Goal: Information Seeking & Learning: Learn about a topic

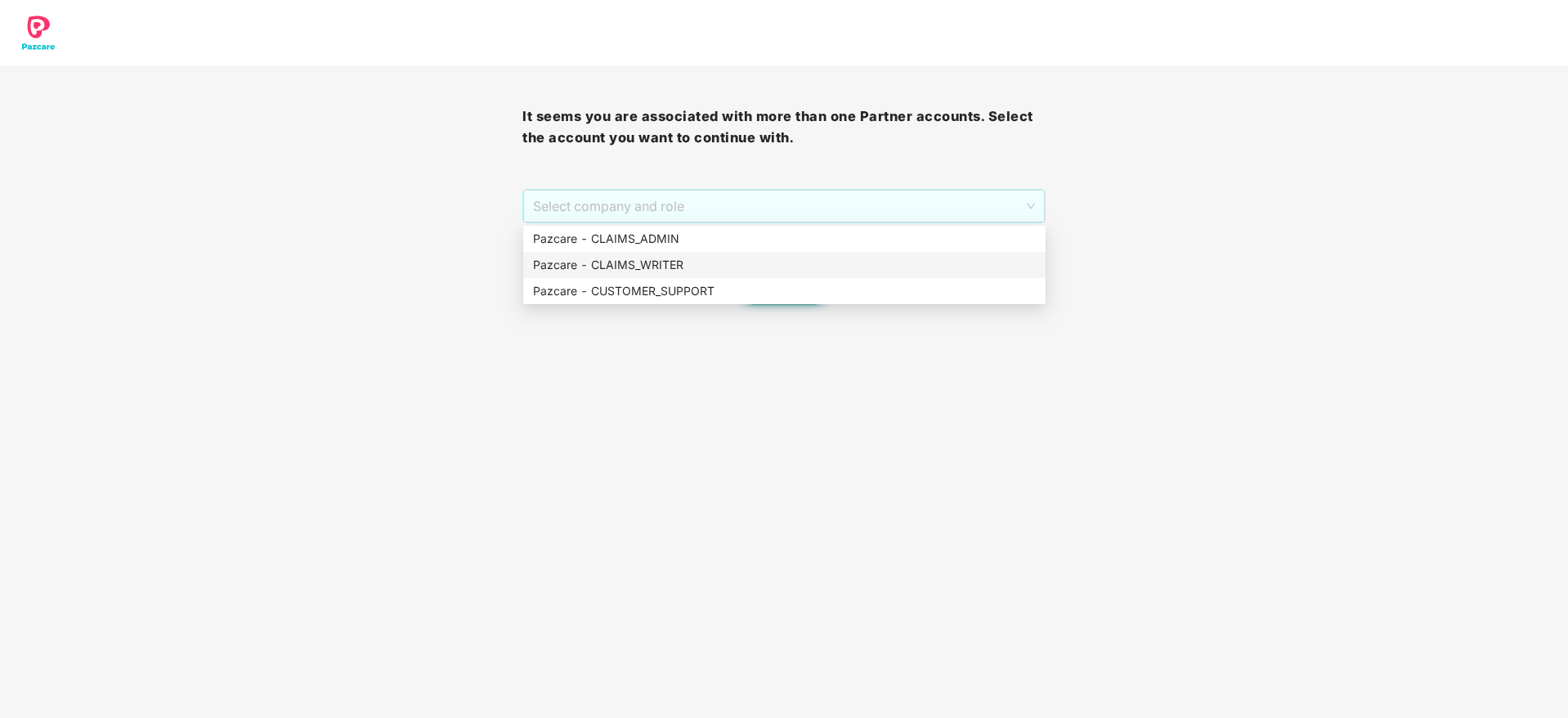
drag, startPoint x: 734, startPoint y: 205, endPoint x: 718, endPoint y: 289, distance: 85.5
click at [718, 289] on body "It seems you are associated with more than one Partner accounts. Select the acc…" at bounding box center [784, 359] width 1568 height 718
click at [718, 289] on div "Pazcare - CUSTOMER_SUPPORT" at bounding box center [784, 291] width 503 height 18
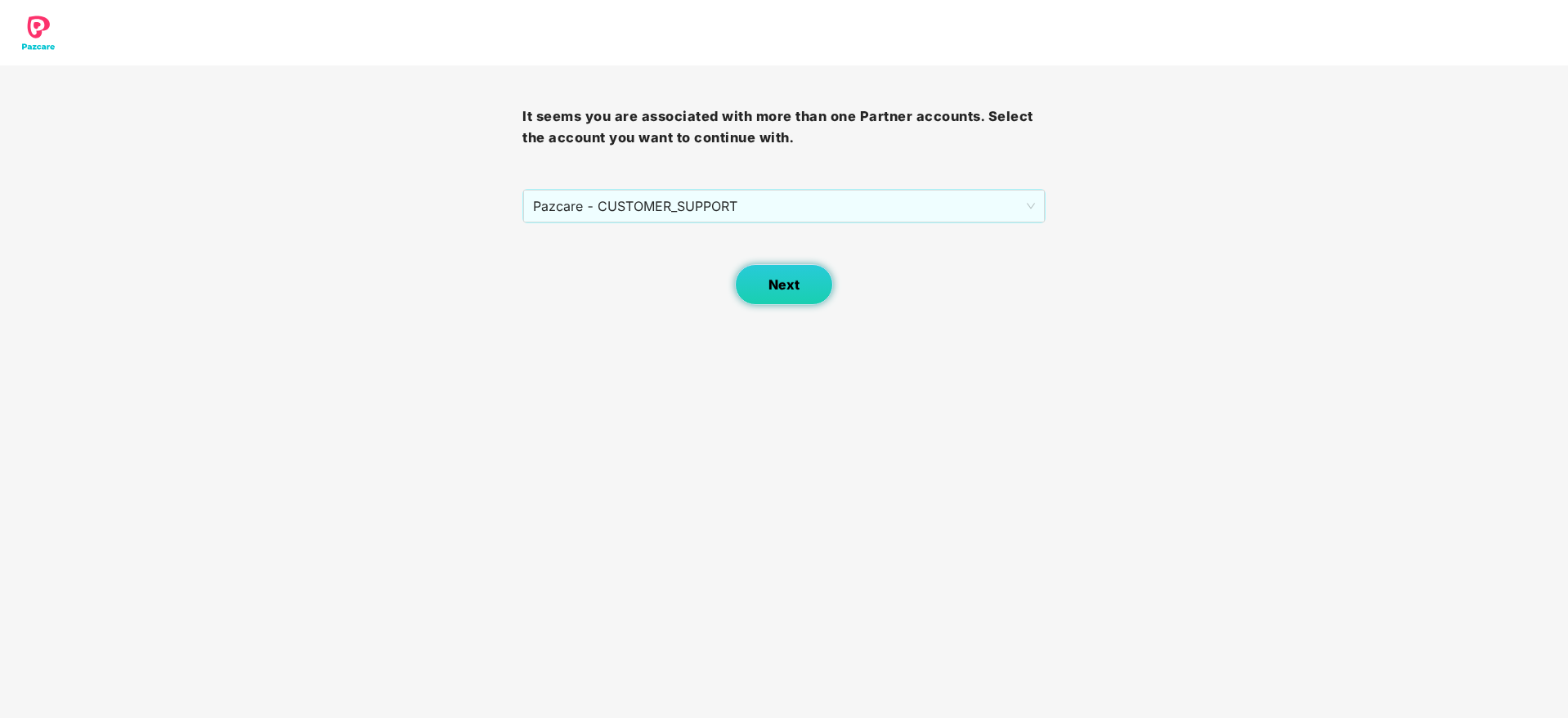
click at [782, 297] on button "Next" at bounding box center [784, 284] width 98 height 41
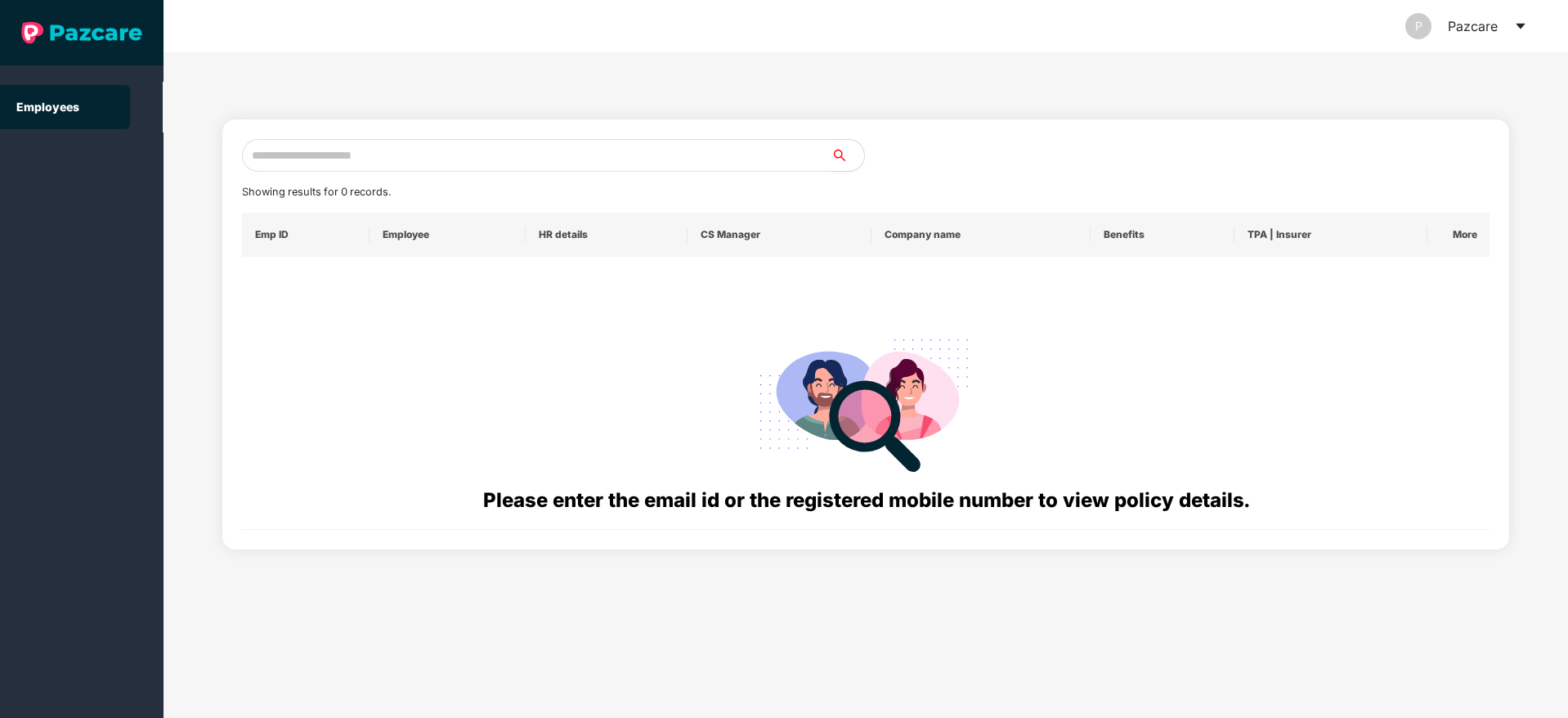
click at [436, 149] on input "text" at bounding box center [536, 155] width 589 height 33
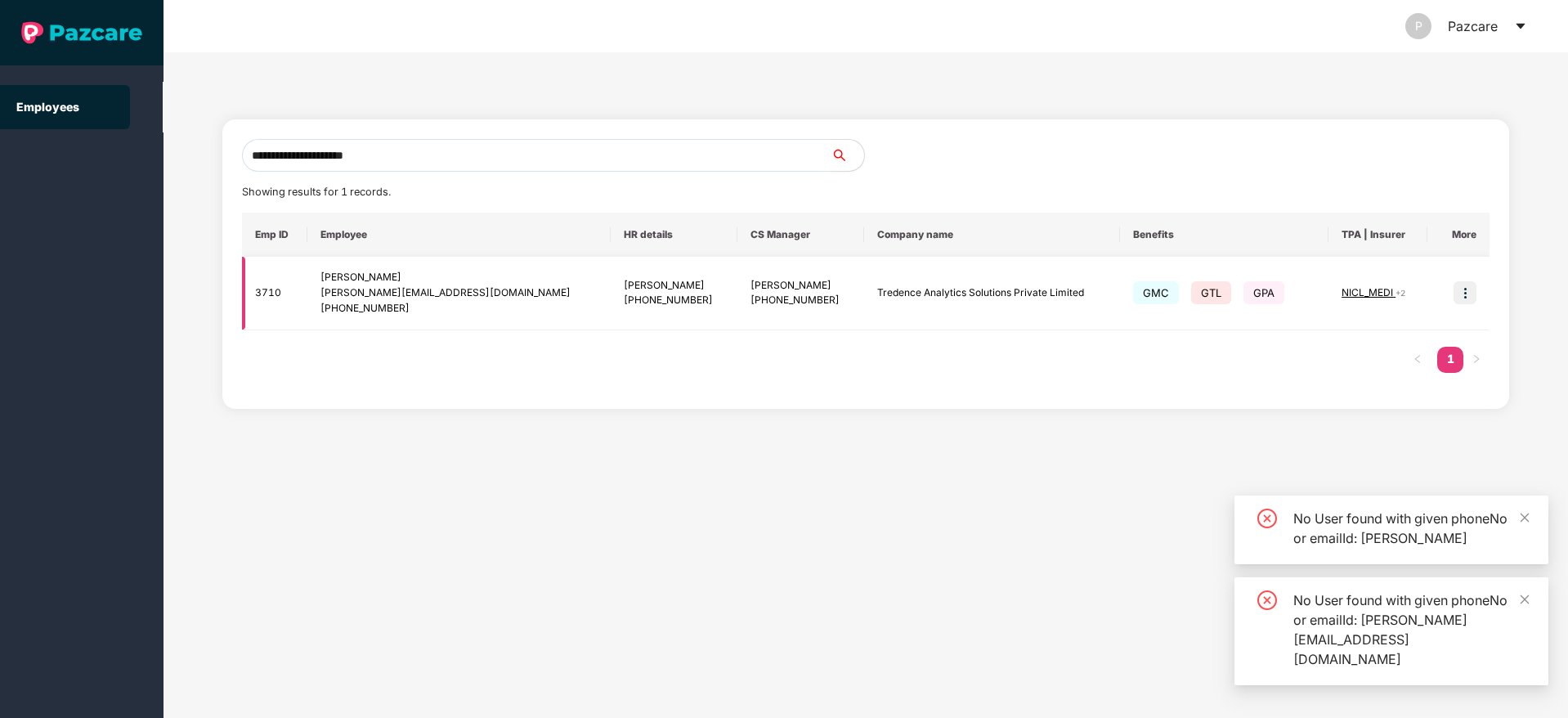
type input "**********"
click at [1454, 294] on img at bounding box center [1465, 293] width 23 height 23
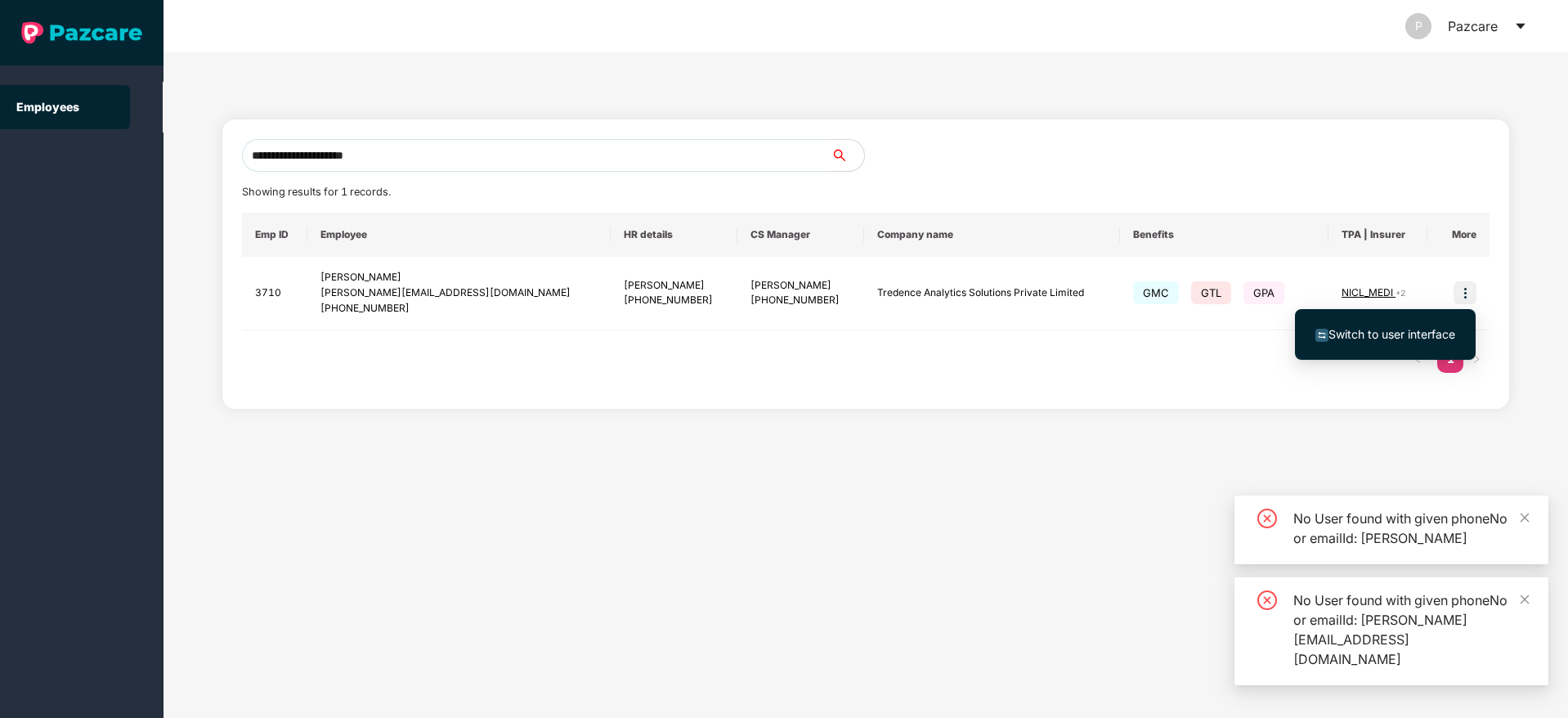
click at [1340, 335] on span "Switch to user interface" at bounding box center [1391, 334] width 127 height 14
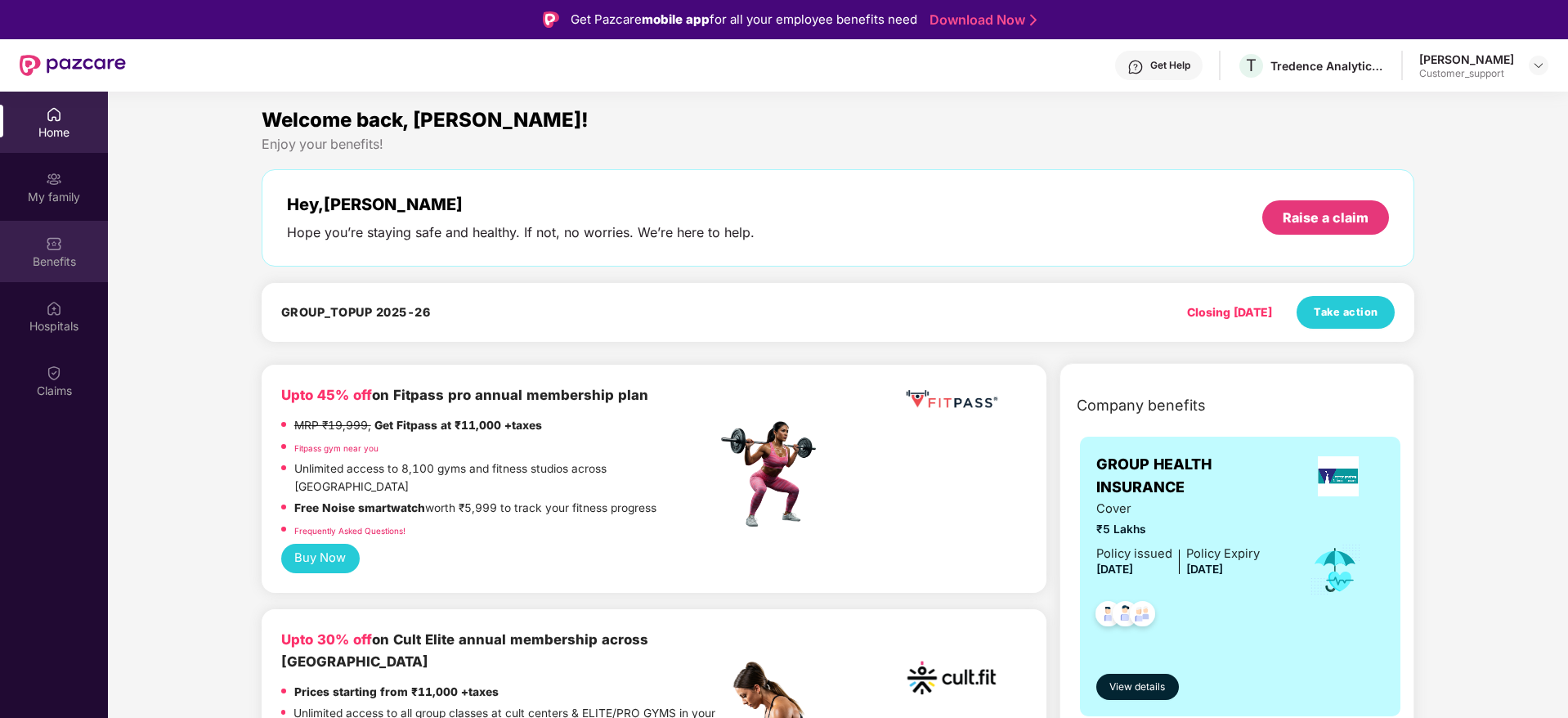
click at [48, 266] on div "Benefits" at bounding box center [53, 261] width 108 height 16
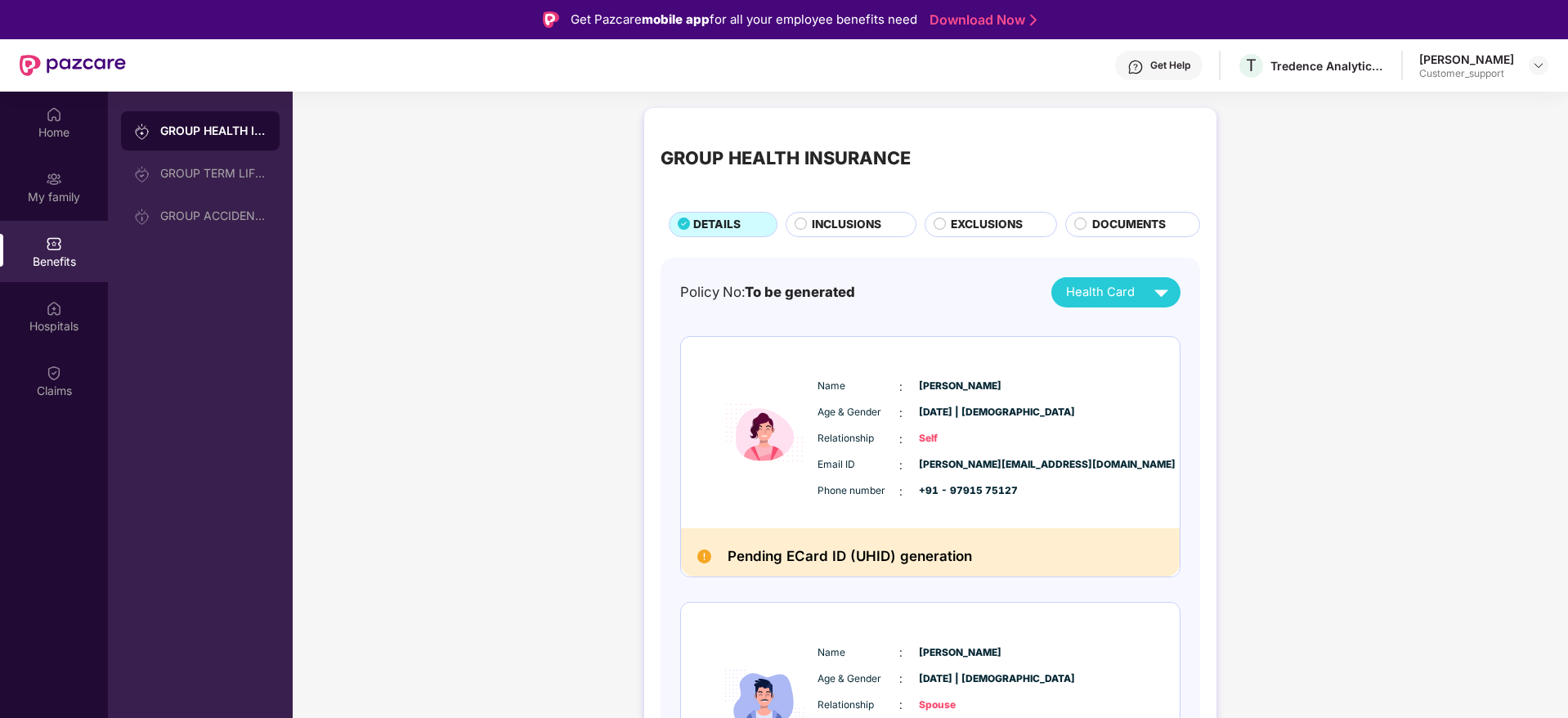
click at [852, 220] on span "INCLUSIONS" at bounding box center [846, 224] width 70 height 18
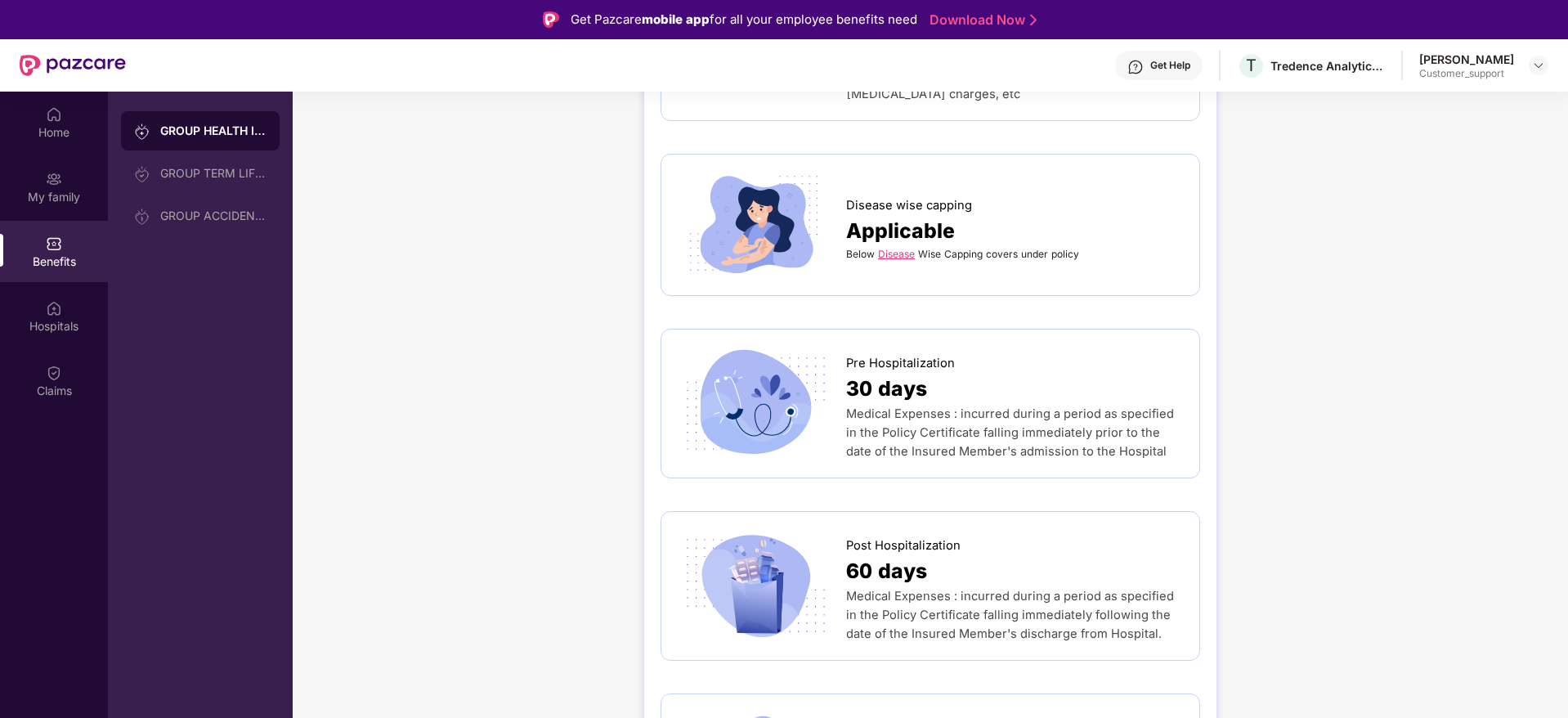
scroll to position [835, 0]
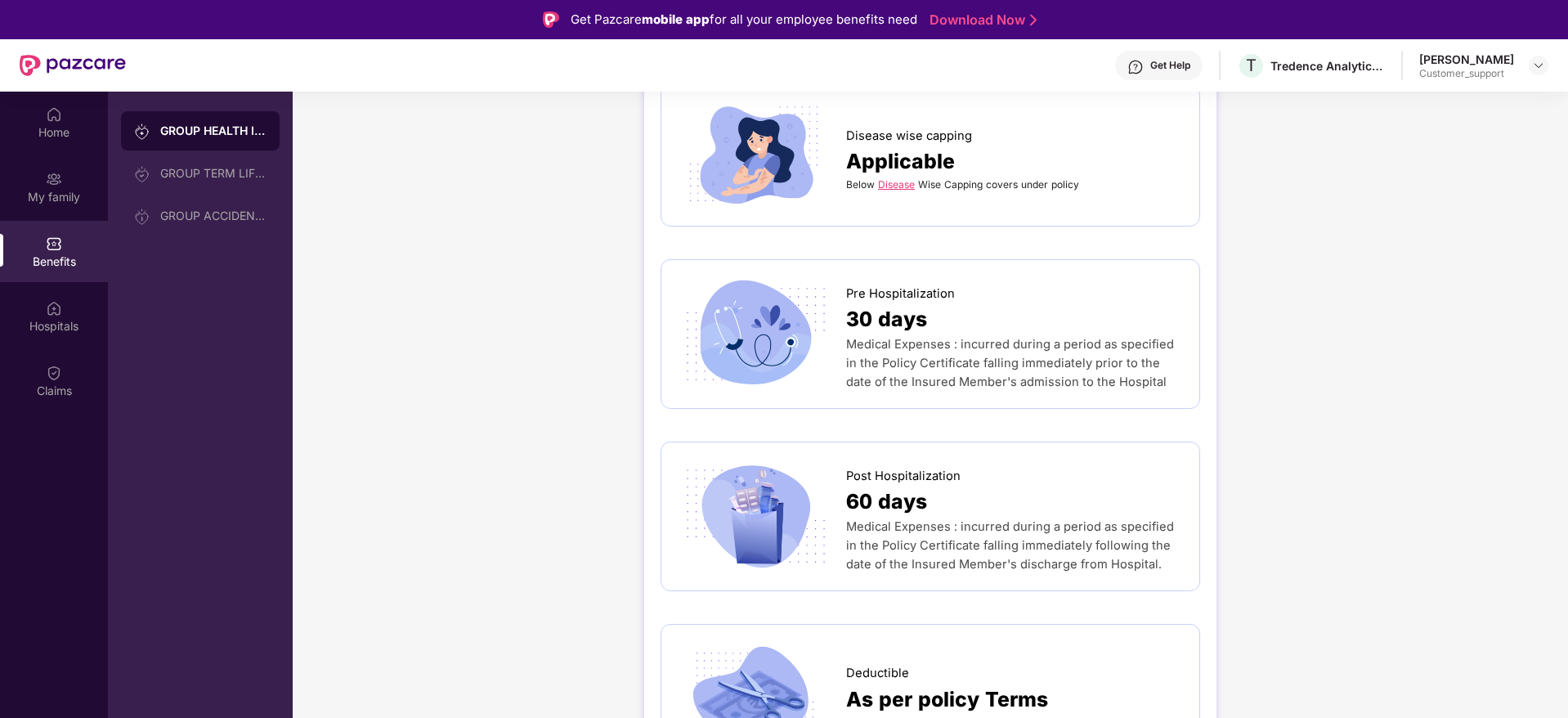
click at [902, 179] on link "Disease" at bounding box center [896, 185] width 37 height 12
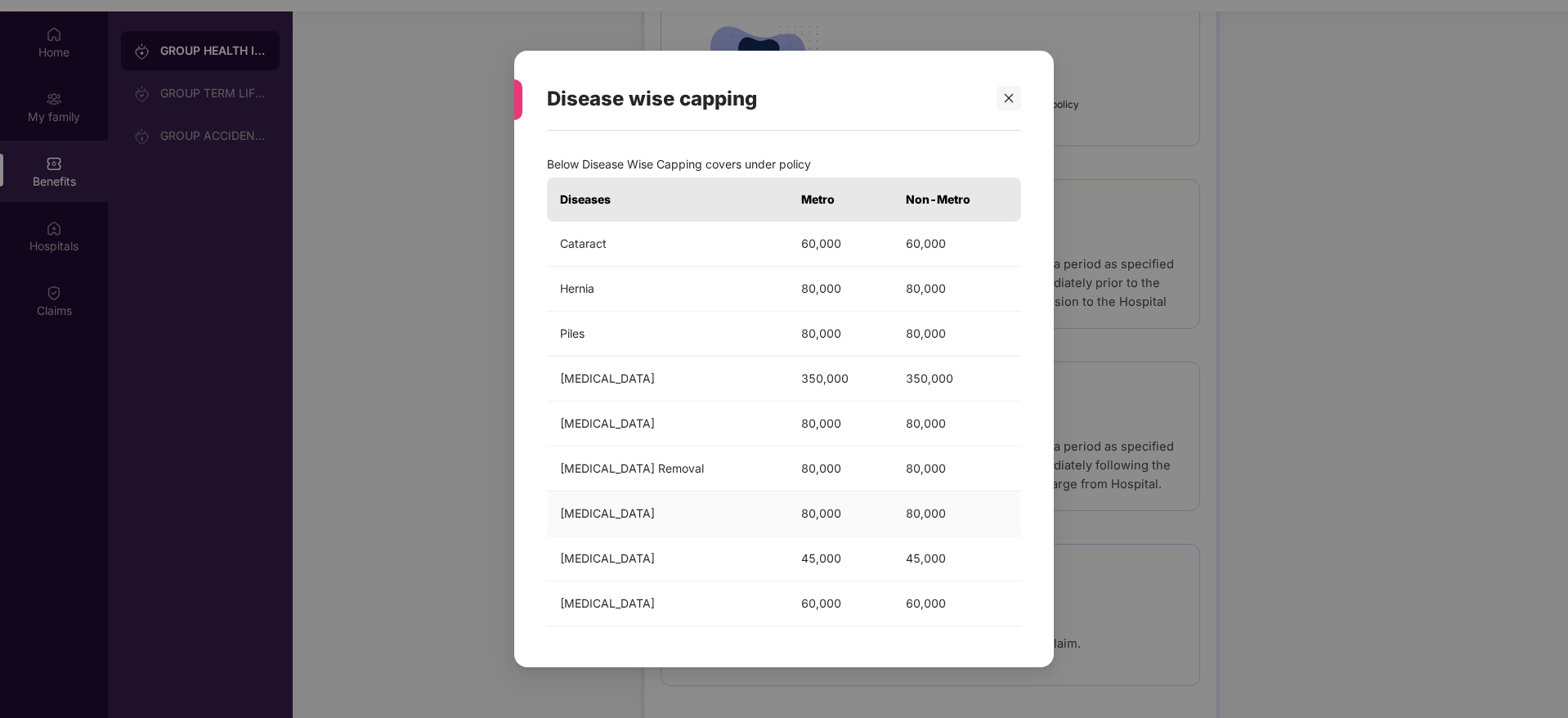
scroll to position [91, 0]
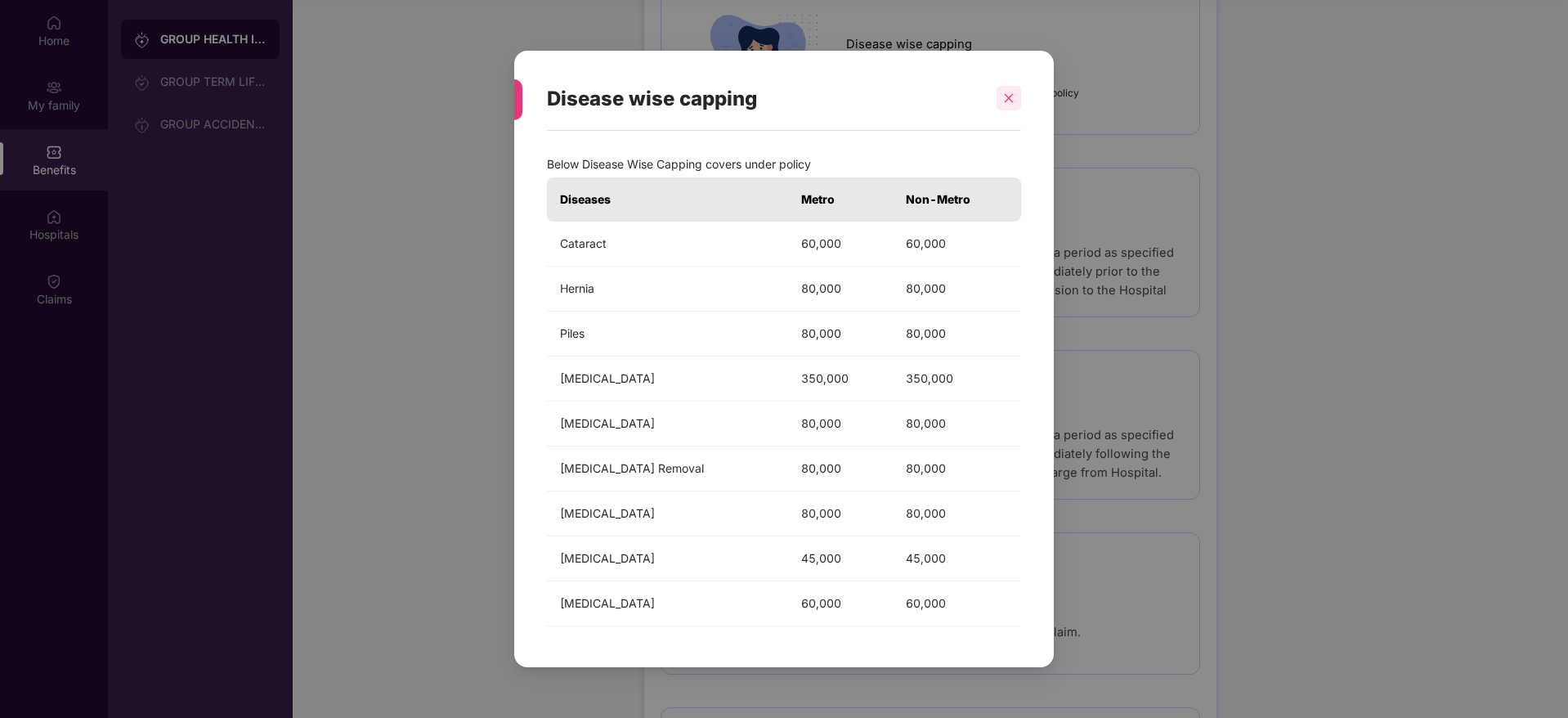
click at [1005, 103] on icon "close" at bounding box center [1008, 98] width 11 height 11
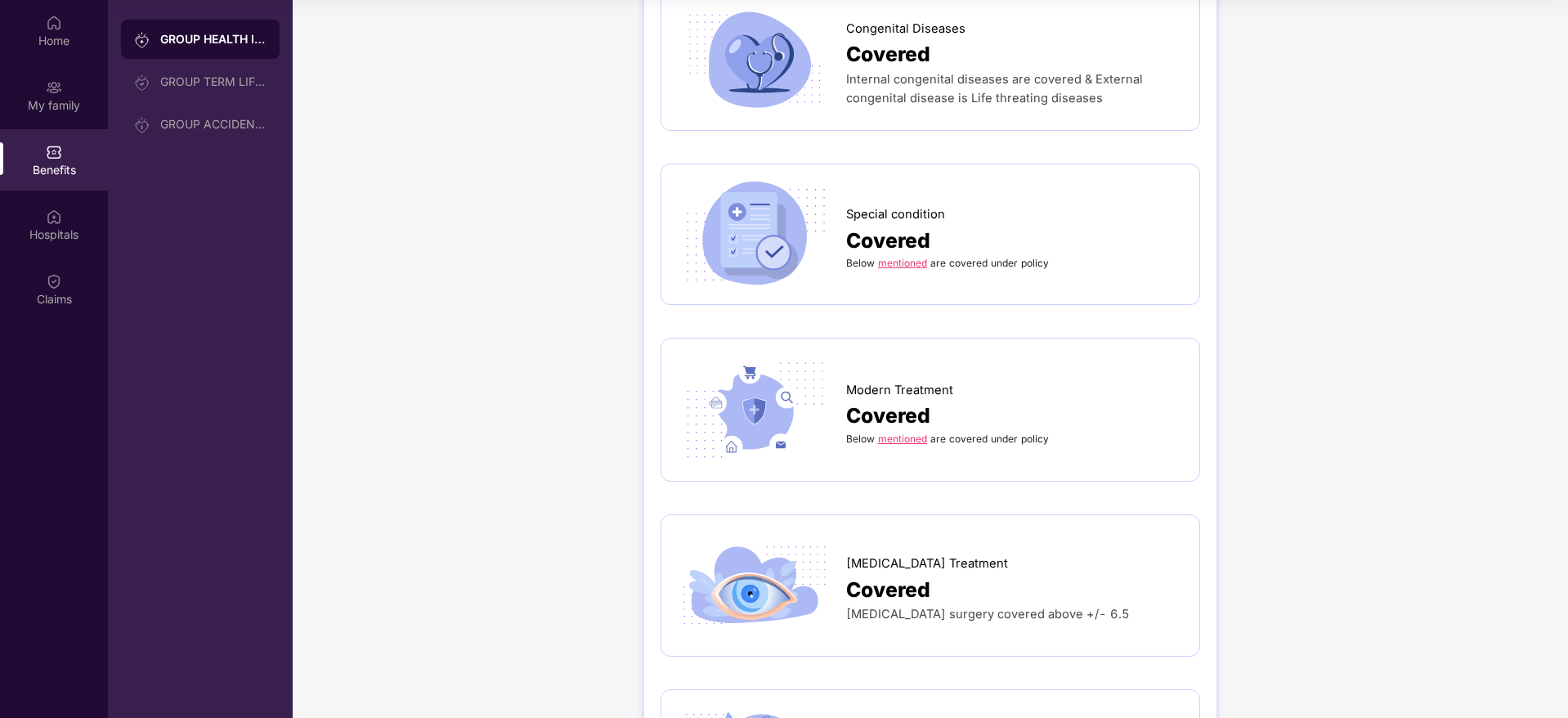
scroll to position [2368, 0]
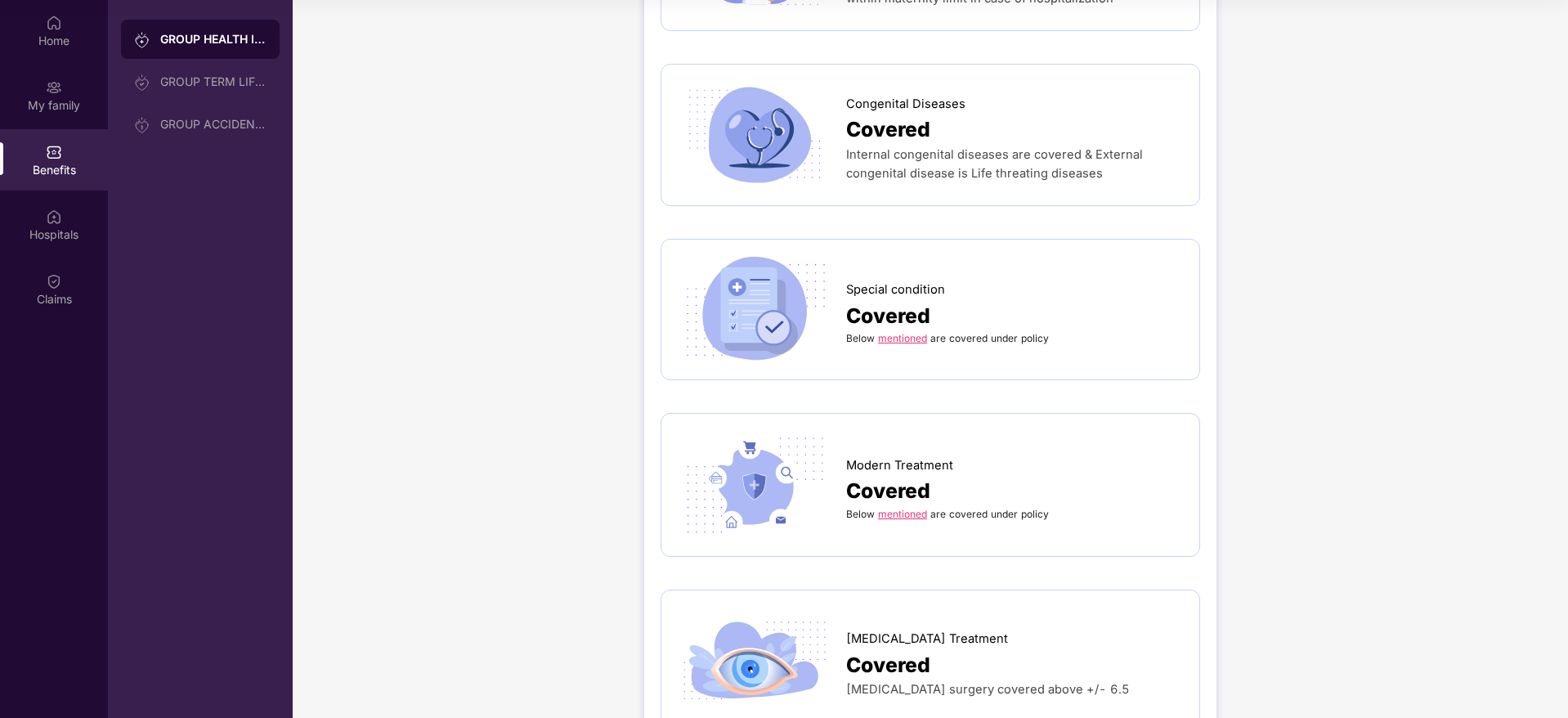
click at [904, 332] on link "mentioned" at bounding box center [902, 338] width 49 height 12
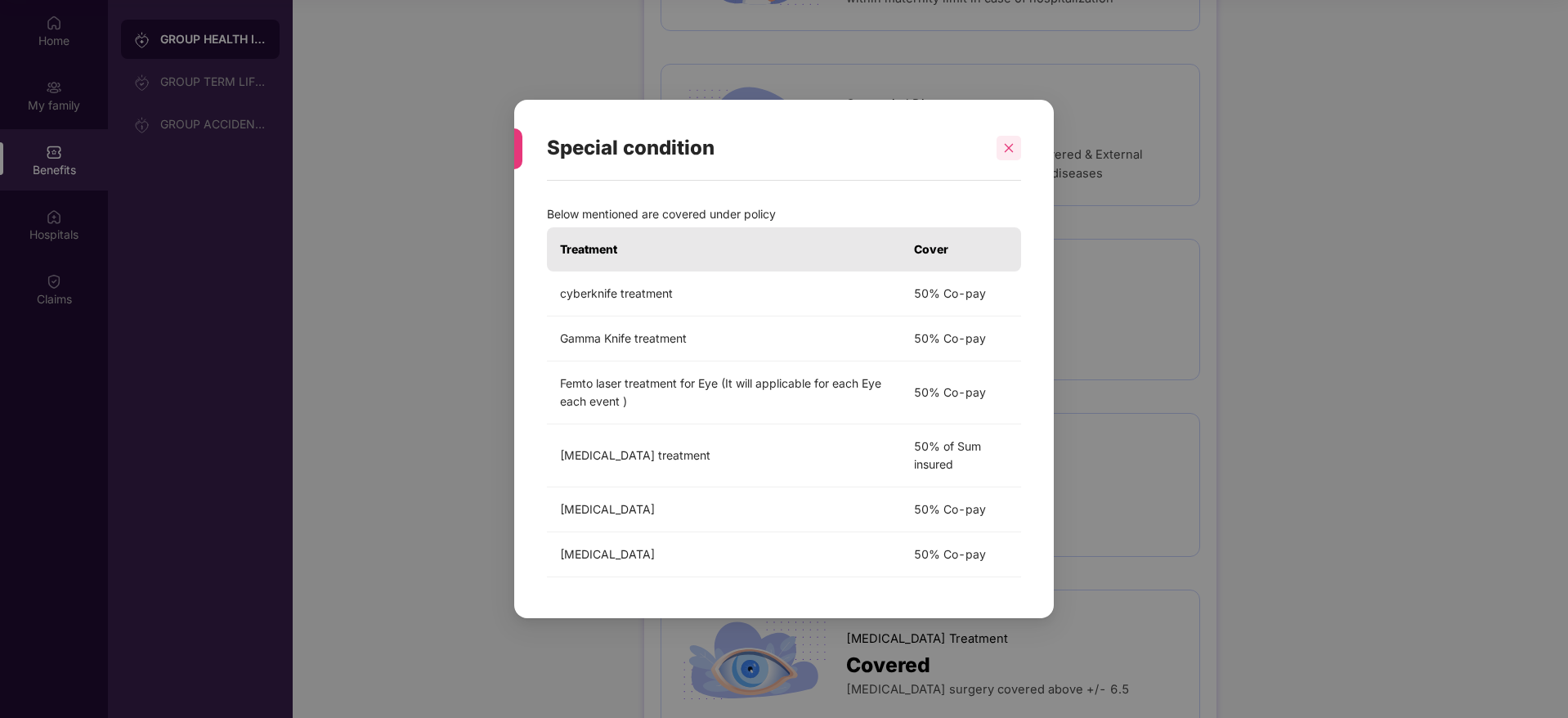
click at [997, 146] on div at bounding box center [1009, 148] width 24 height 24
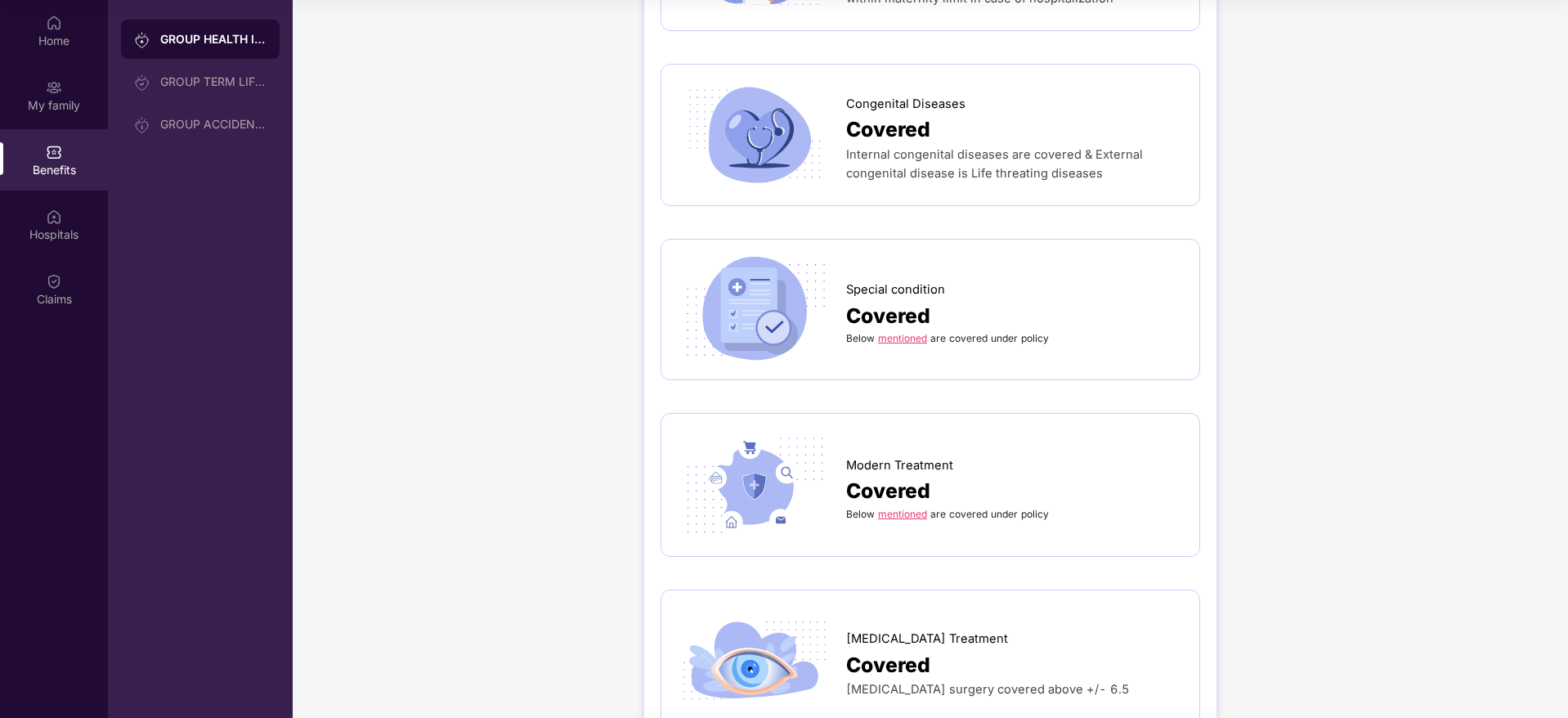
click at [893, 476] on span "Covered" at bounding box center [888, 491] width 85 height 32
click at [906, 508] on link "mentioned" at bounding box center [902, 514] width 49 height 12
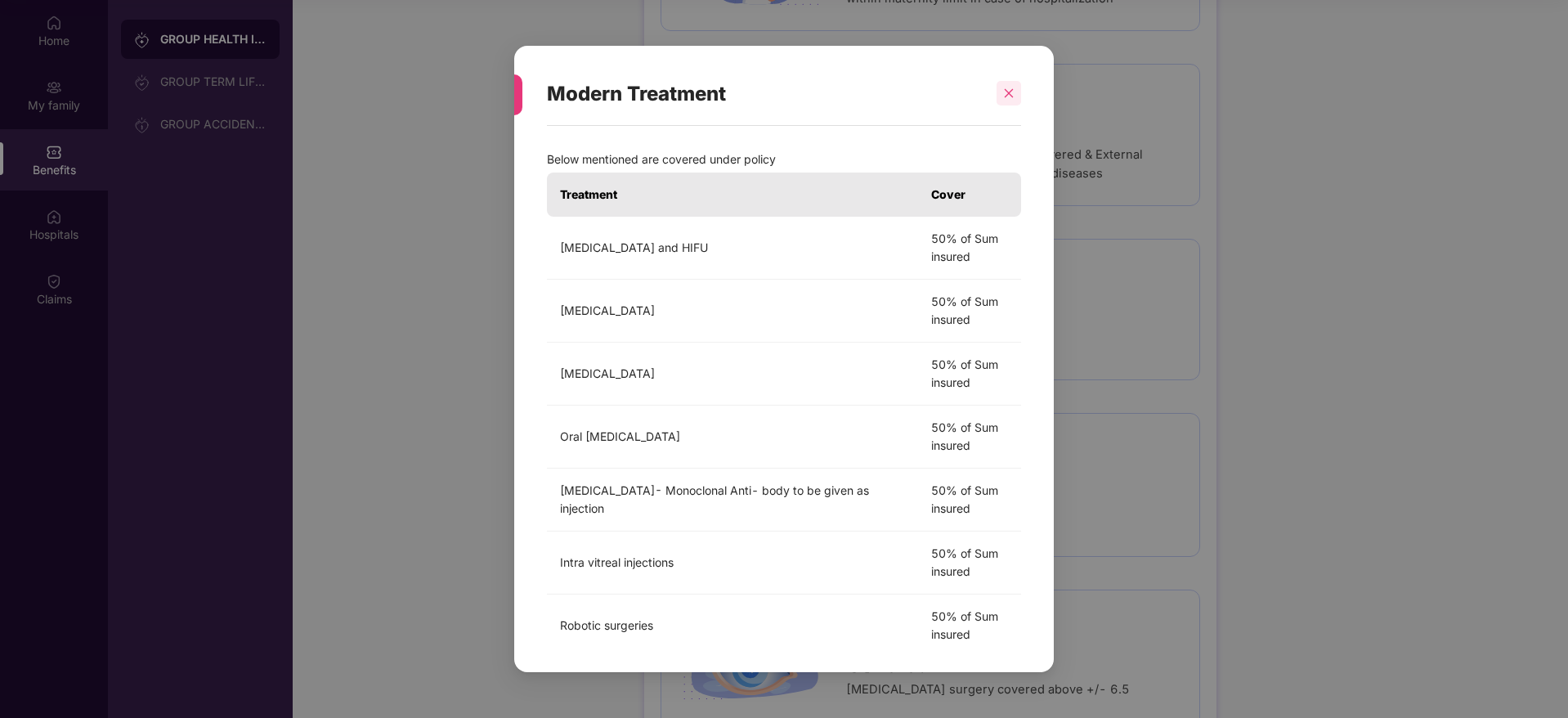
click at [1001, 97] on div at bounding box center [1009, 93] width 24 height 24
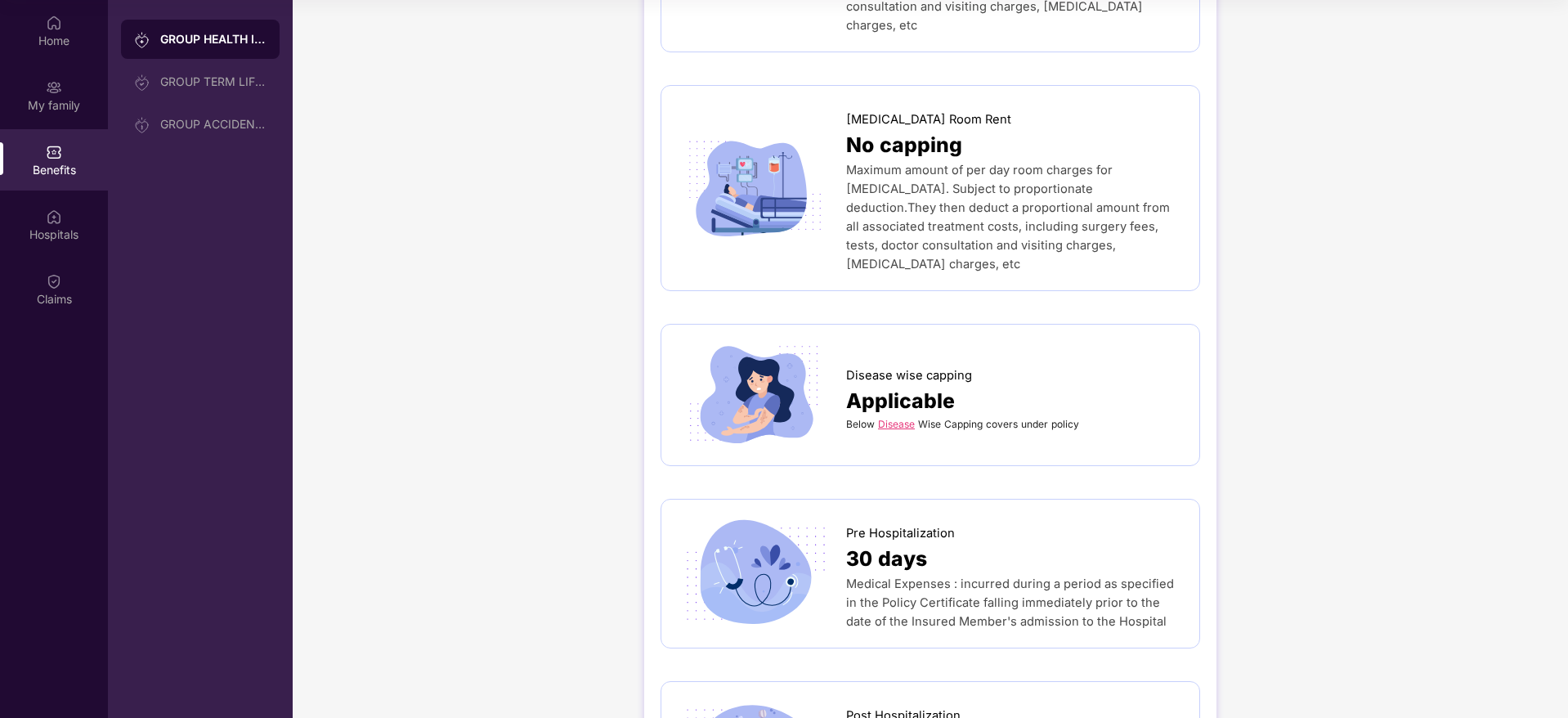
scroll to position [454, 0]
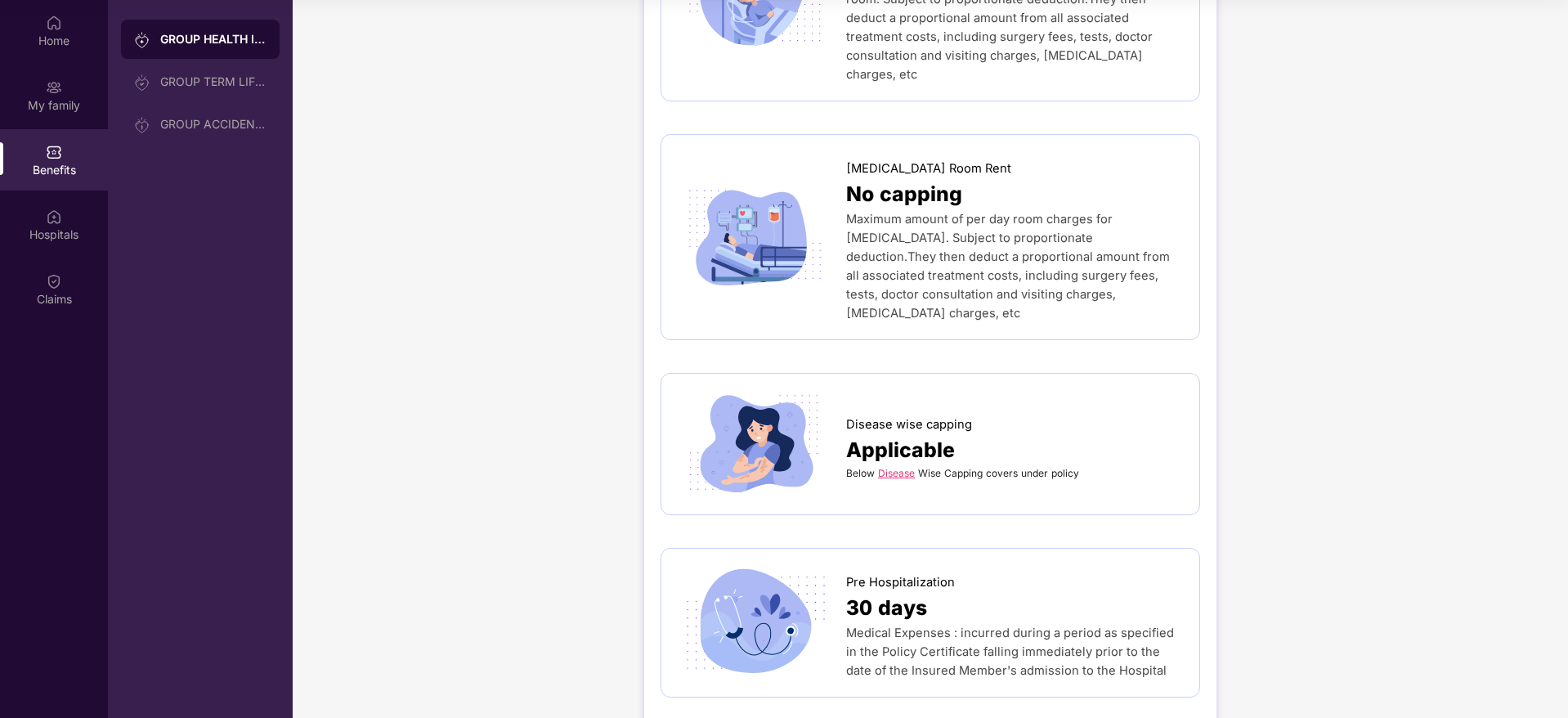
click at [894, 467] on link "Disease" at bounding box center [896, 473] width 37 height 12
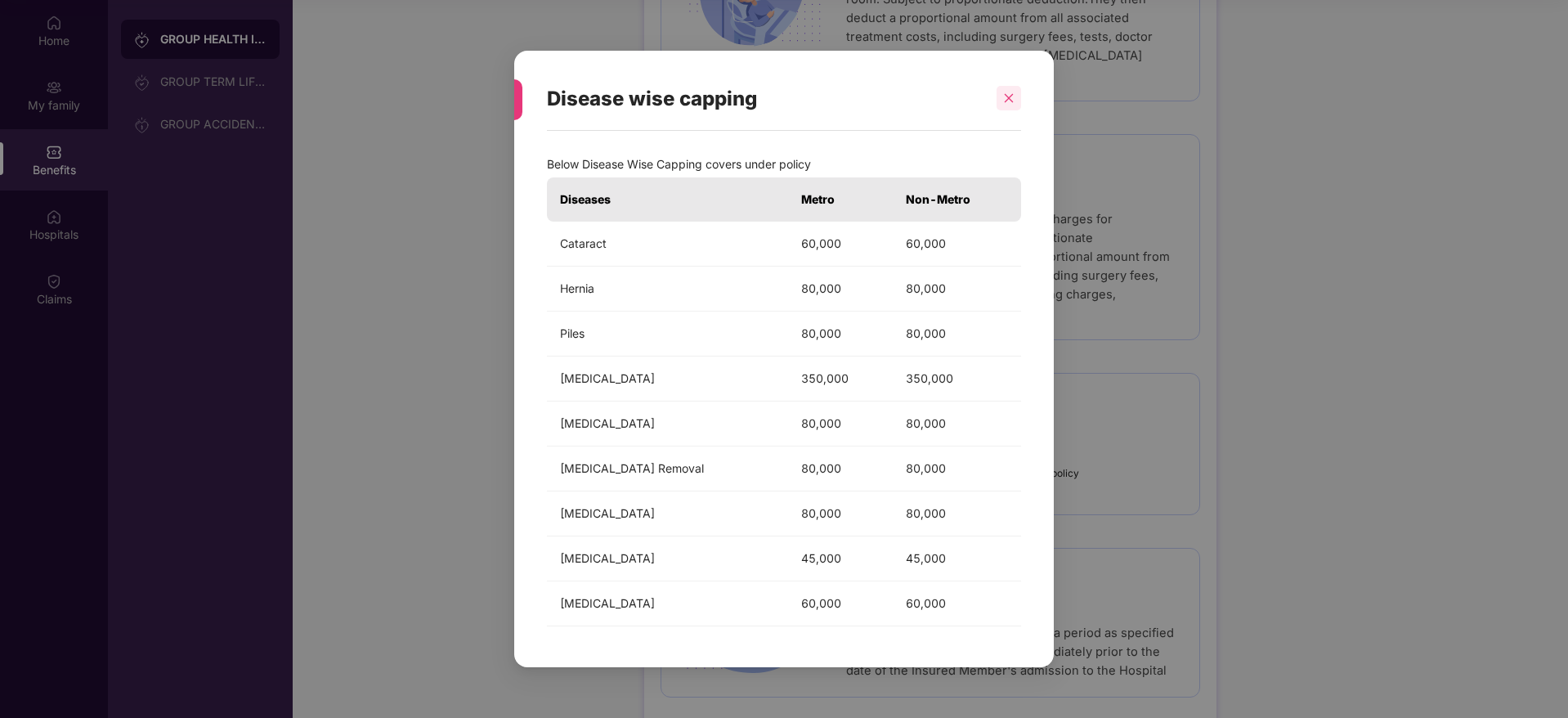
click at [1009, 103] on icon "close" at bounding box center [1008, 98] width 11 height 11
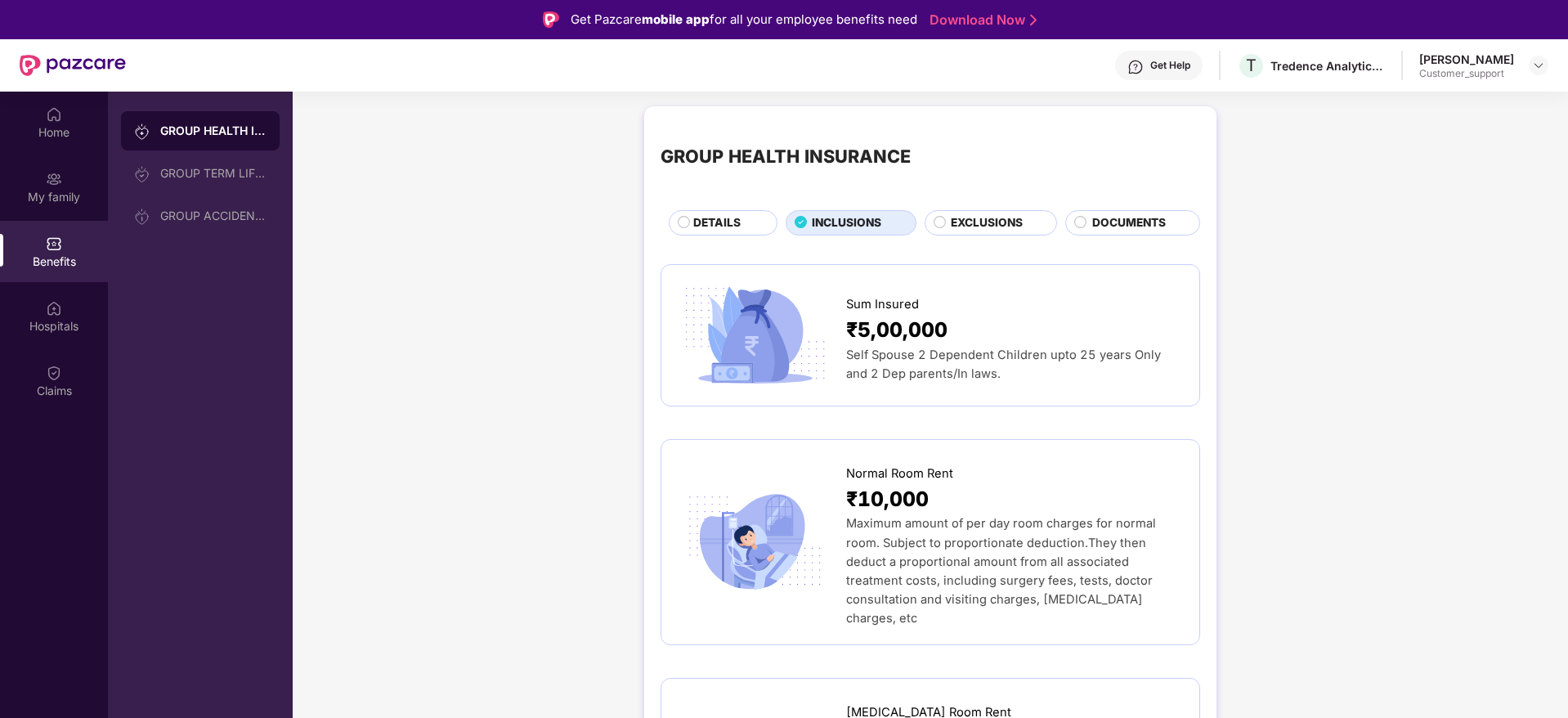
scroll to position [0, 0]
click at [982, 230] on span "EXCLUSIONS" at bounding box center [986, 224] width 72 height 18
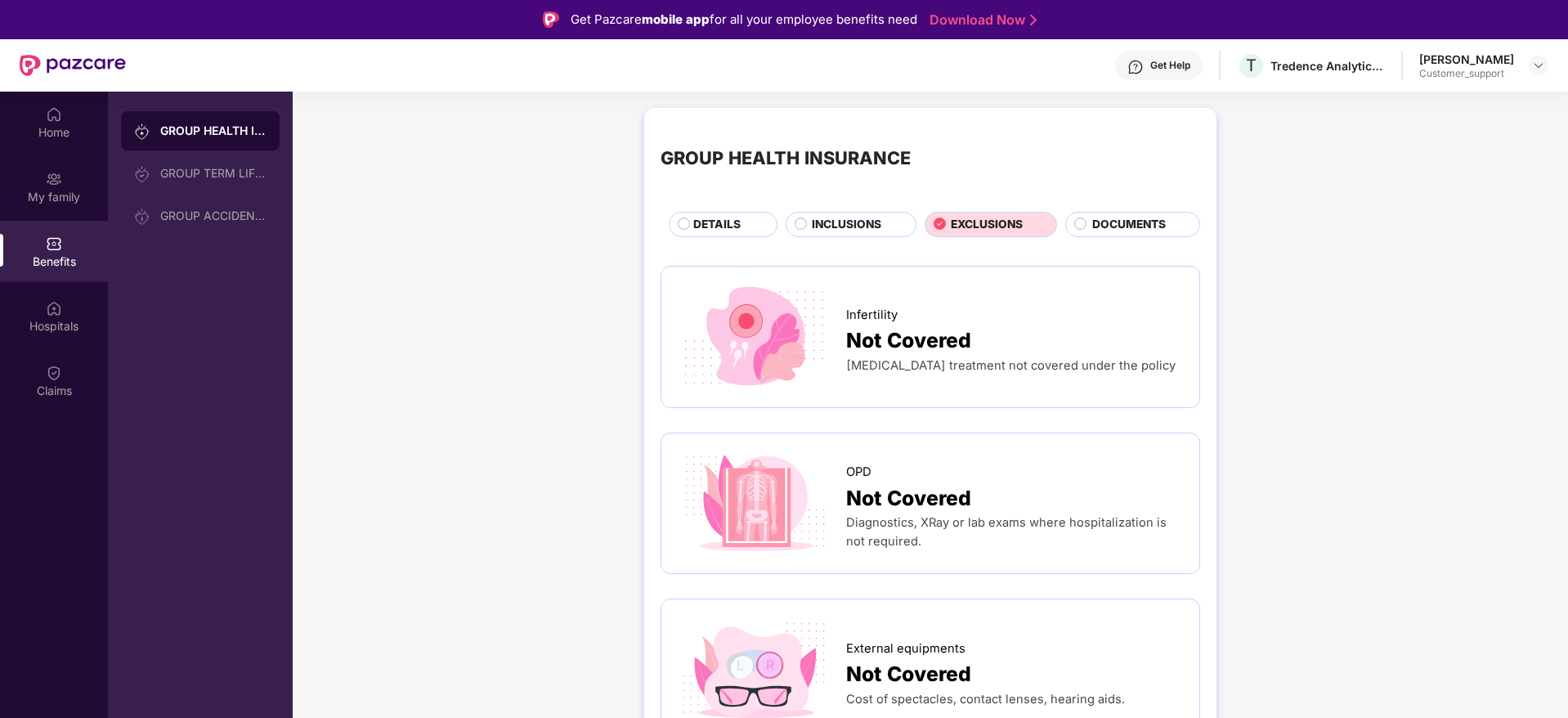
click at [1146, 234] on div "DOCUMENTS" at bounding box center [1138, 226] width 107 height 21
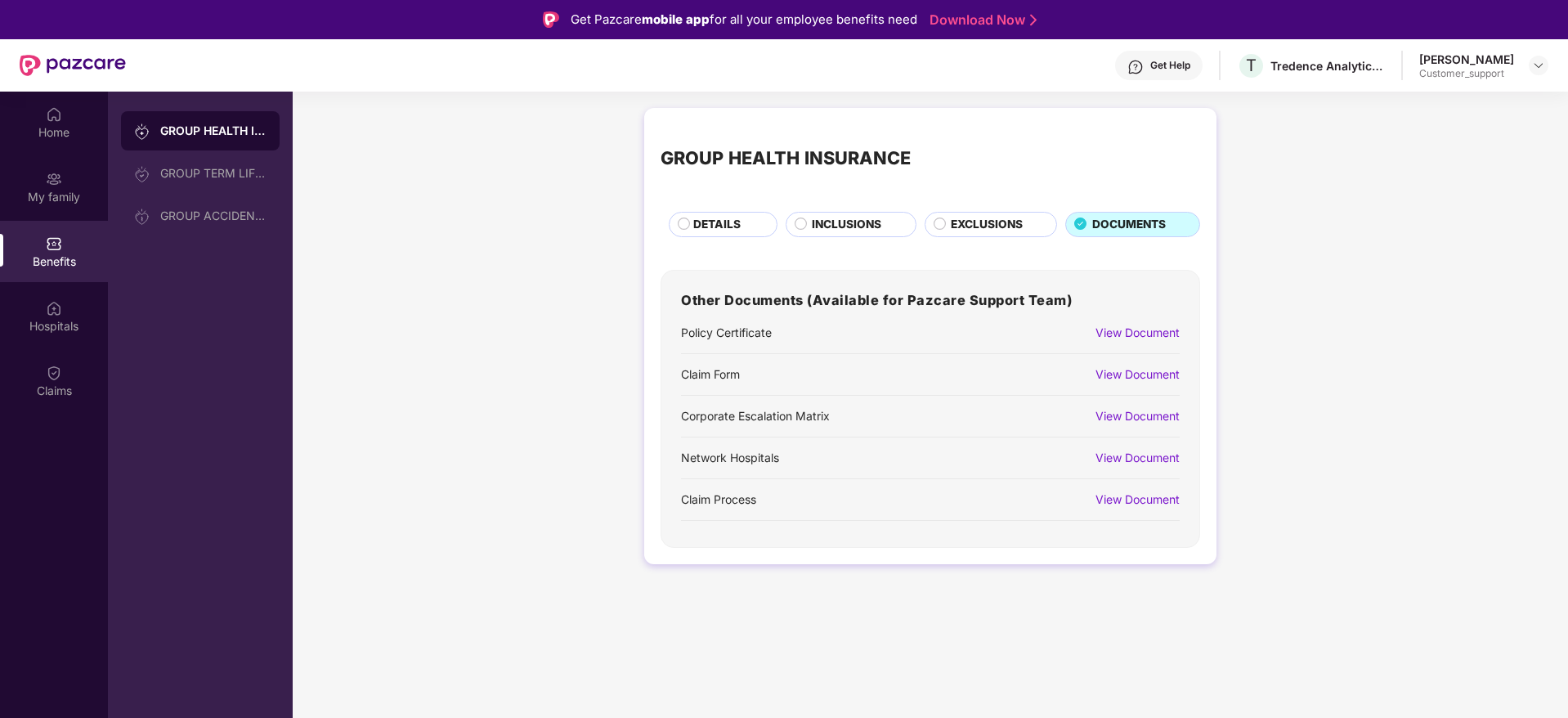
click at [1120, 326] on div "View Document" at bounding box center [1138, 332] width 85 height 18
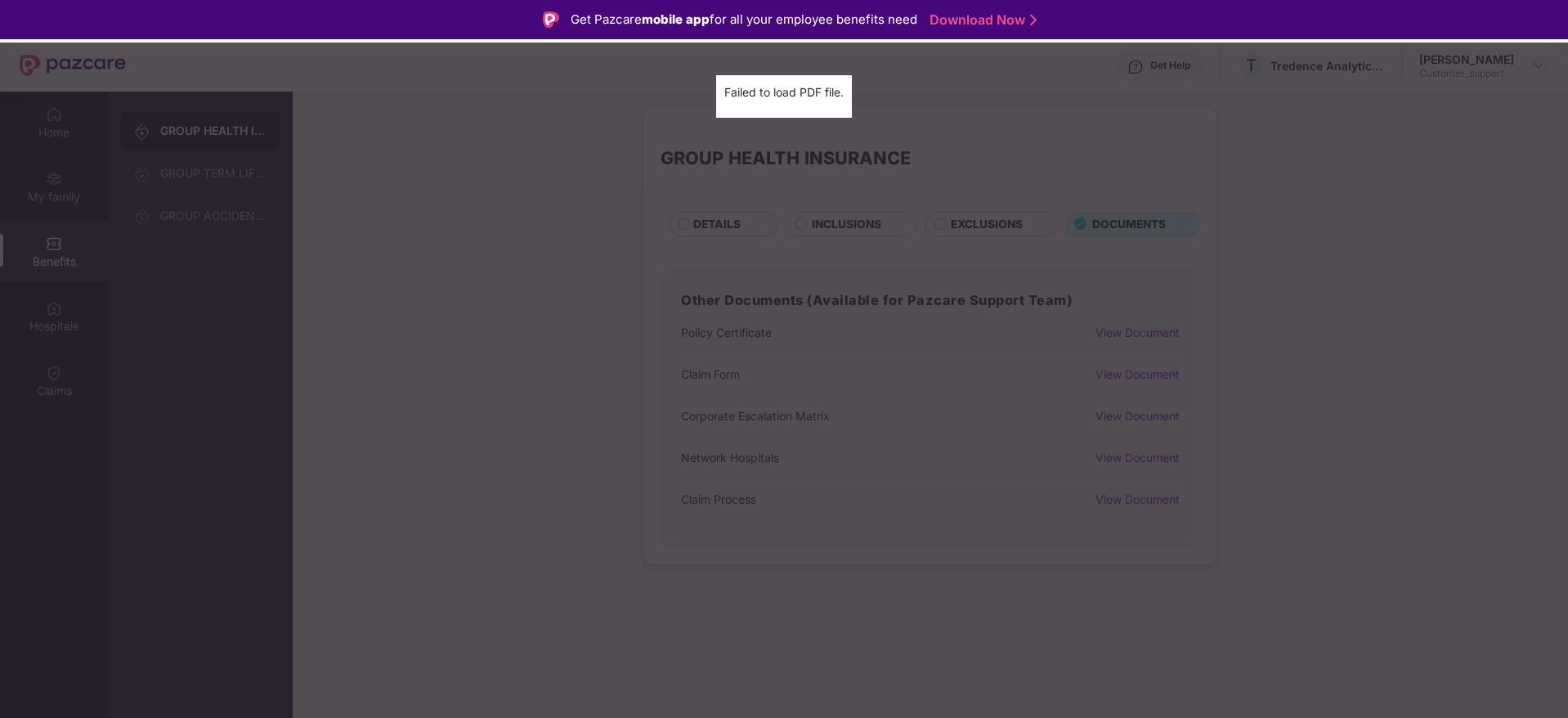
click at [1296, 276] on div "Policy Certificate Failed to load PDF file." at bounding box center [784, 359] width 1568 height 718
click at [792, 100] on div "Failed to load PDF file." at bounding box center [784, 92] width 119 height 18
click at [1563, 108] on div "Failed to load PDF file." at bounding box center [784, 96] width 1568 height 42
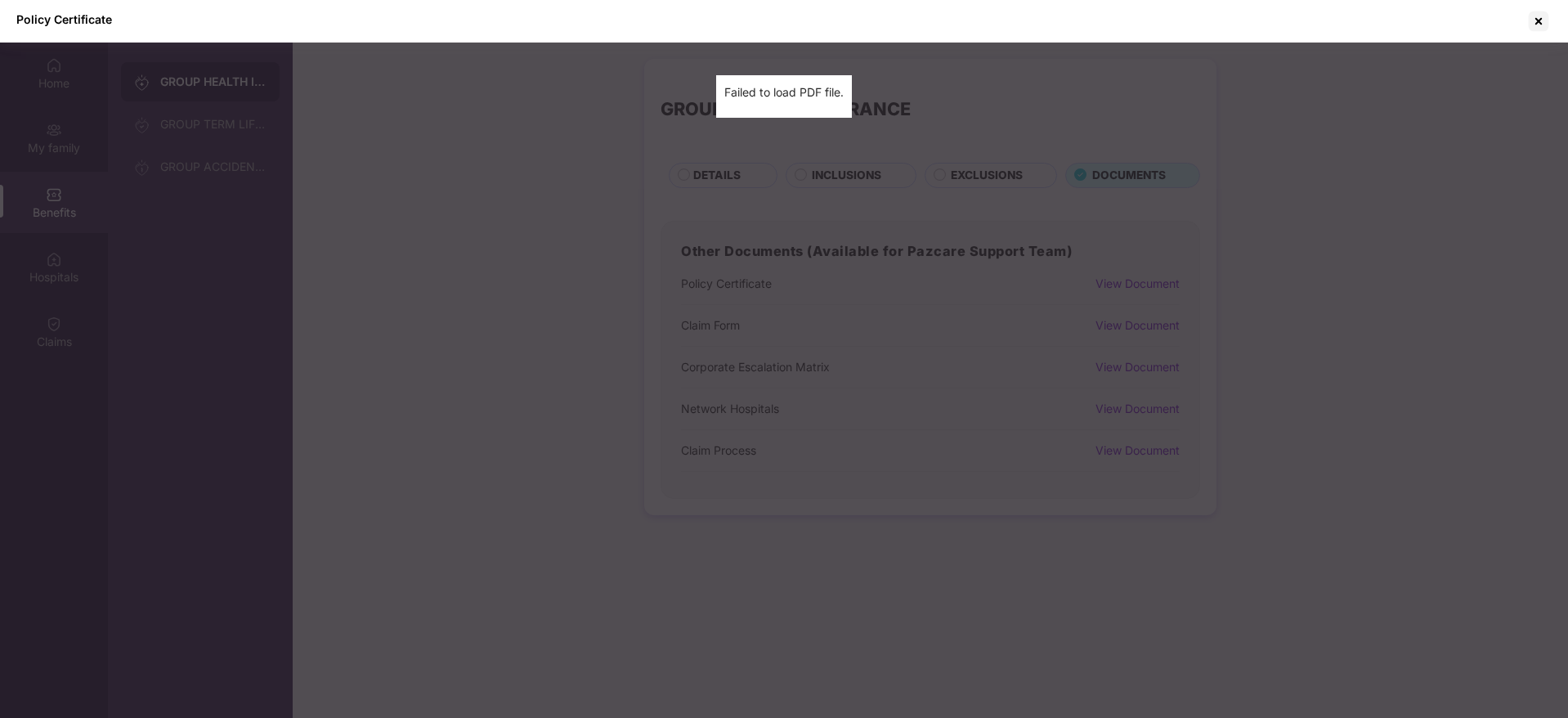
scroll to position [91, 0]
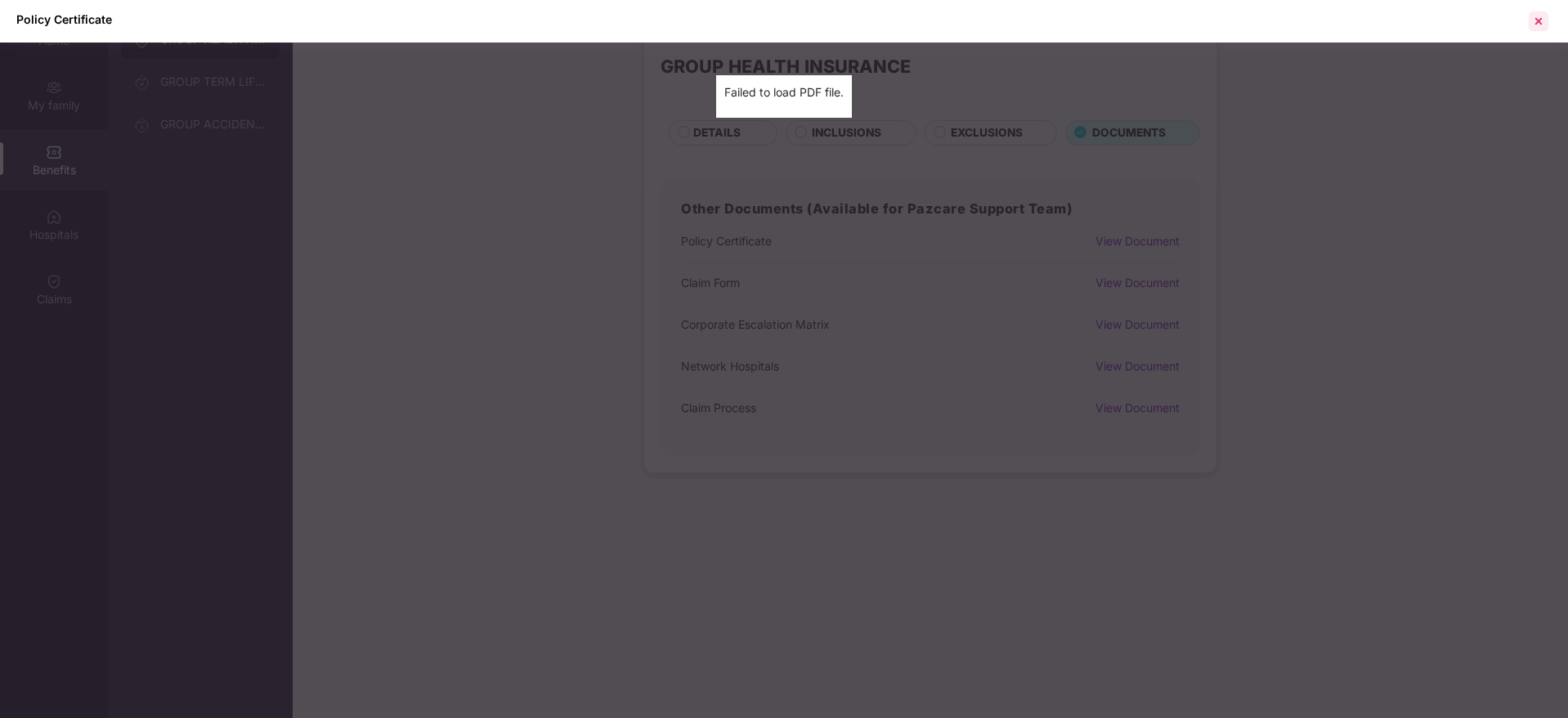
click at [1538, 21] on div at bounding box center [1539, 21] width 26 height 26
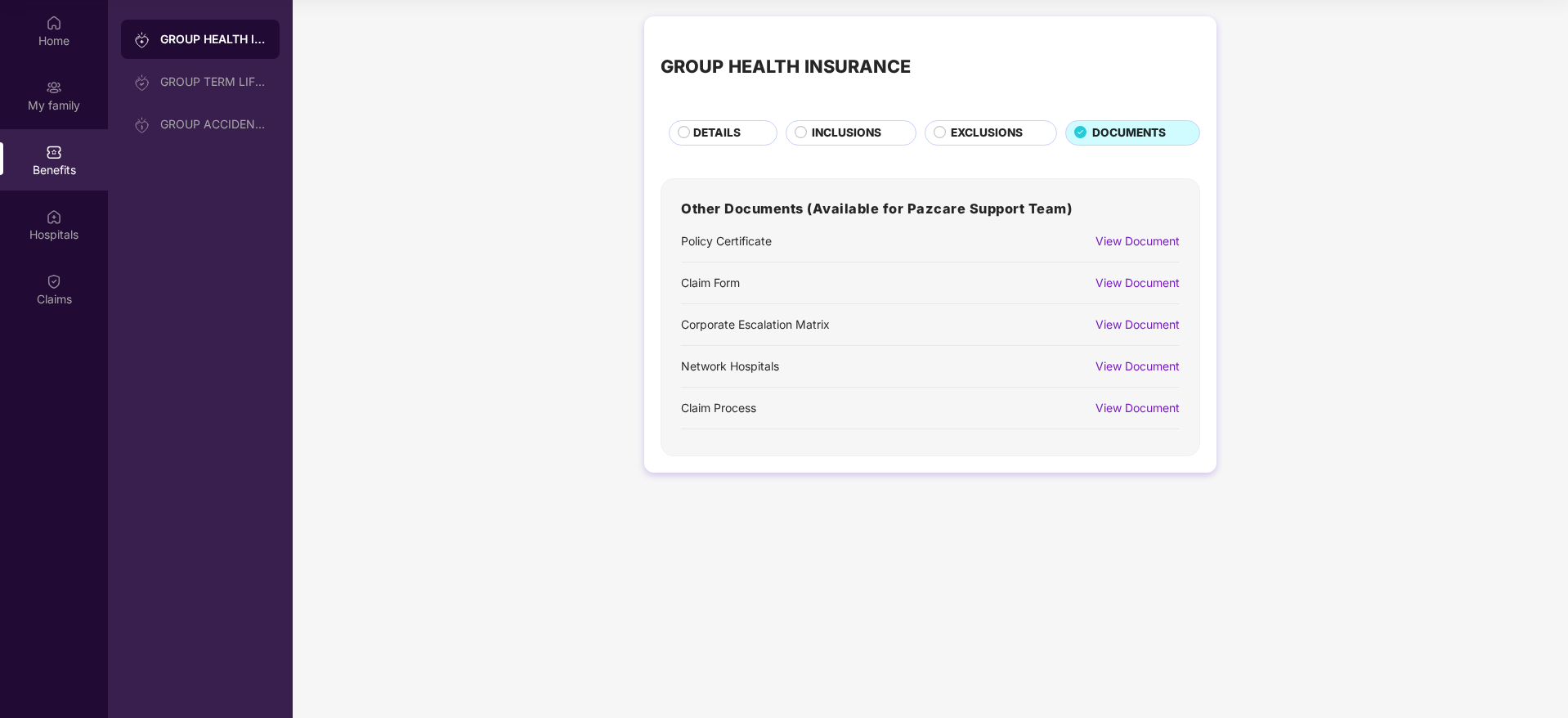
click at [1157, 412] on div "View Document" at bounding box center [1138, 408] width 85 height 18
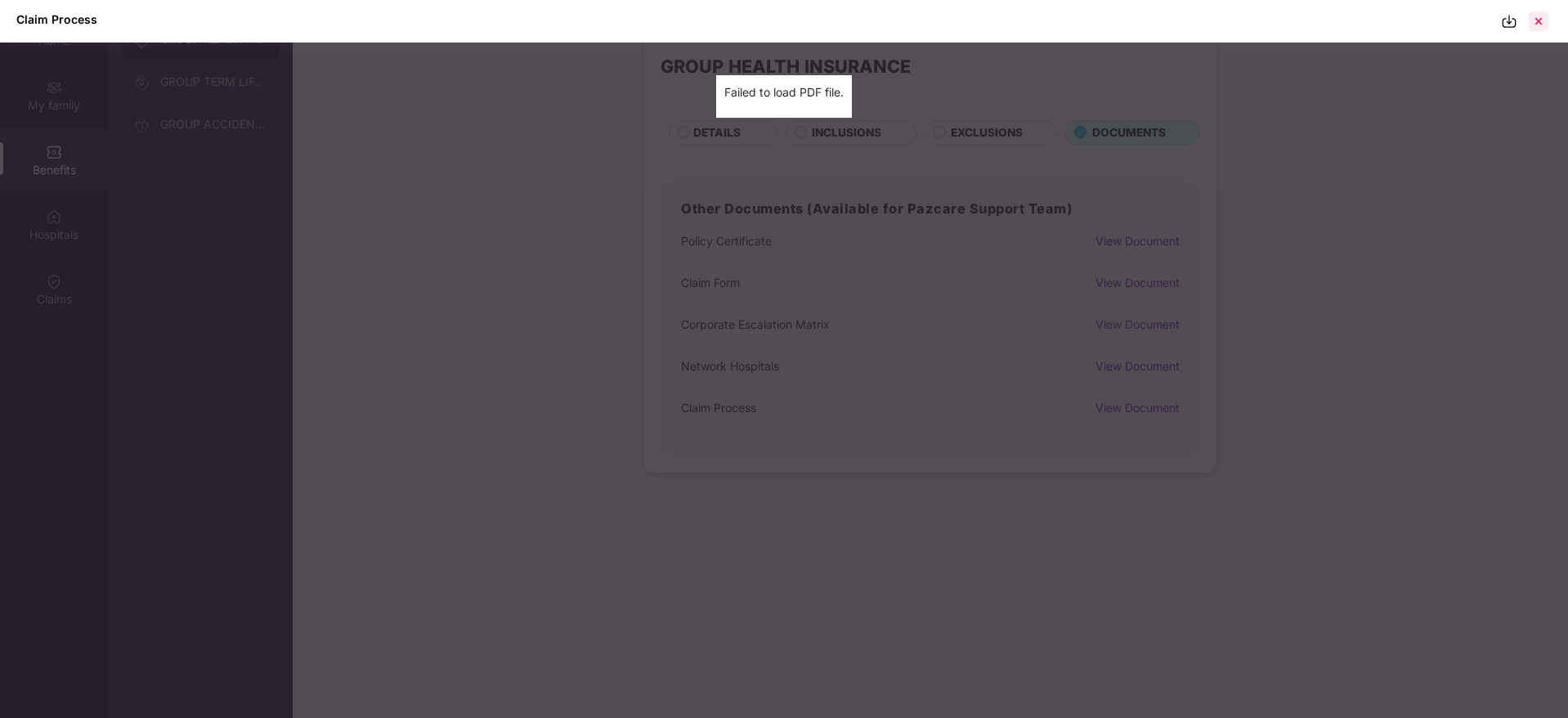
click at [1537, 23] on div at bounding box center [1539, 21] width 26 height 26
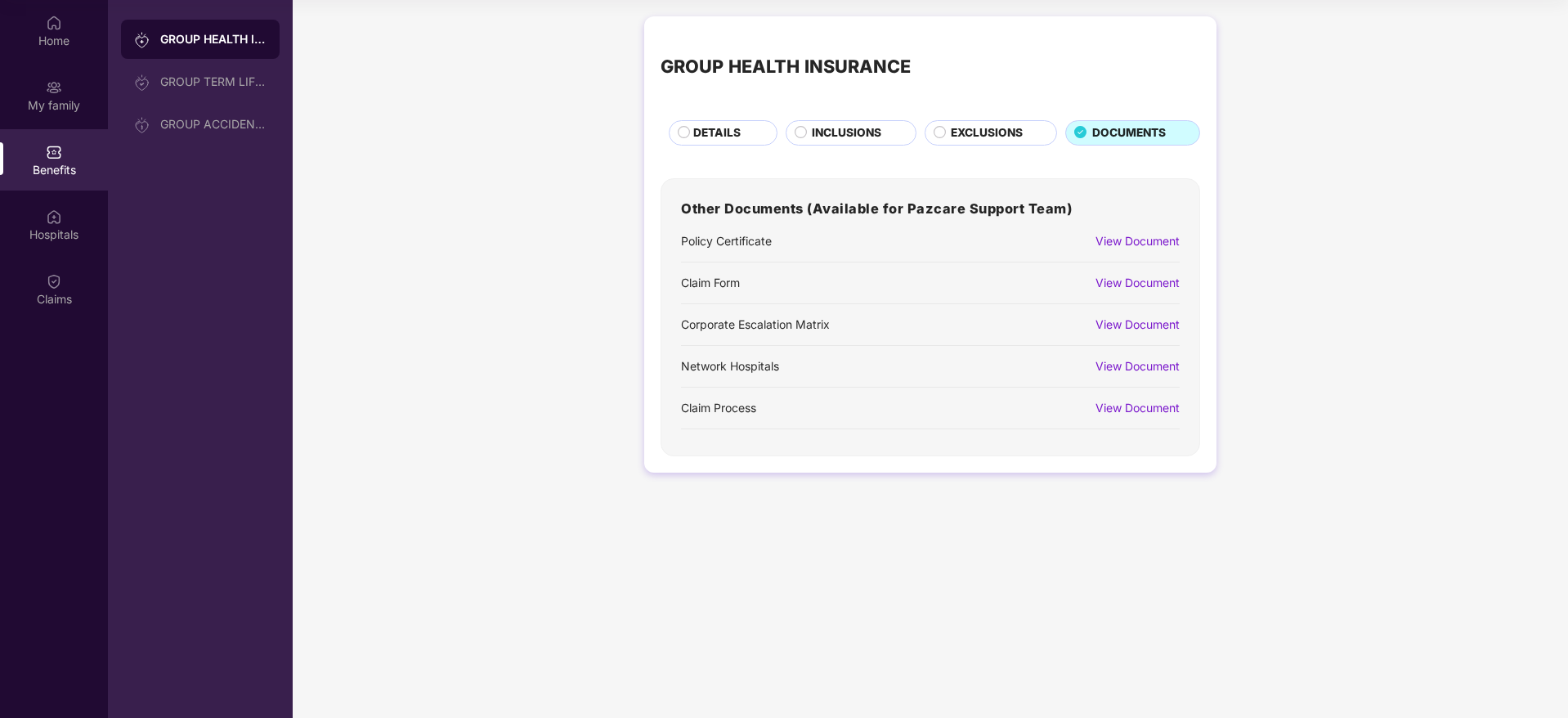
click at [860, 138] on span "INCLUSIONS" at bounding box center [846, 133] width 70 height 18
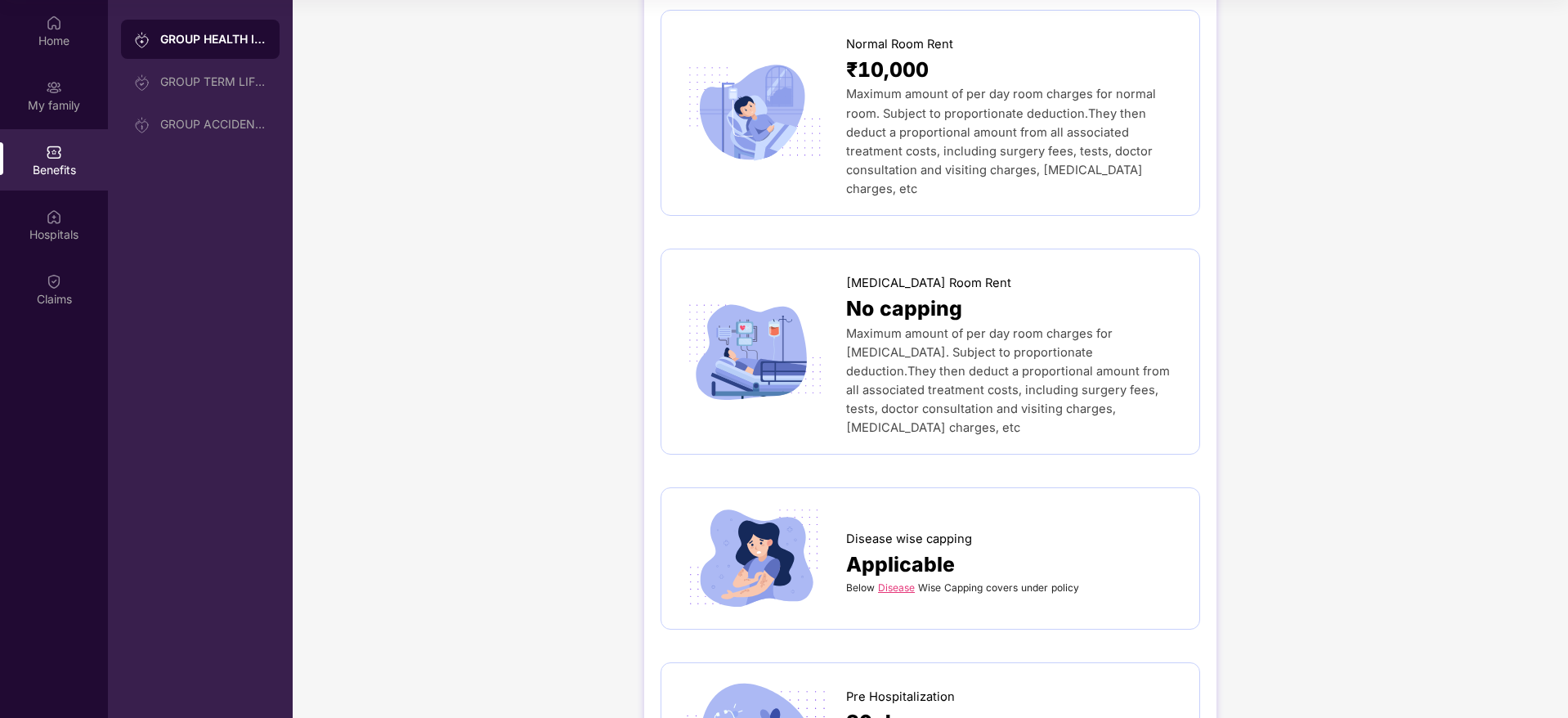
scroll to position [540, 0]
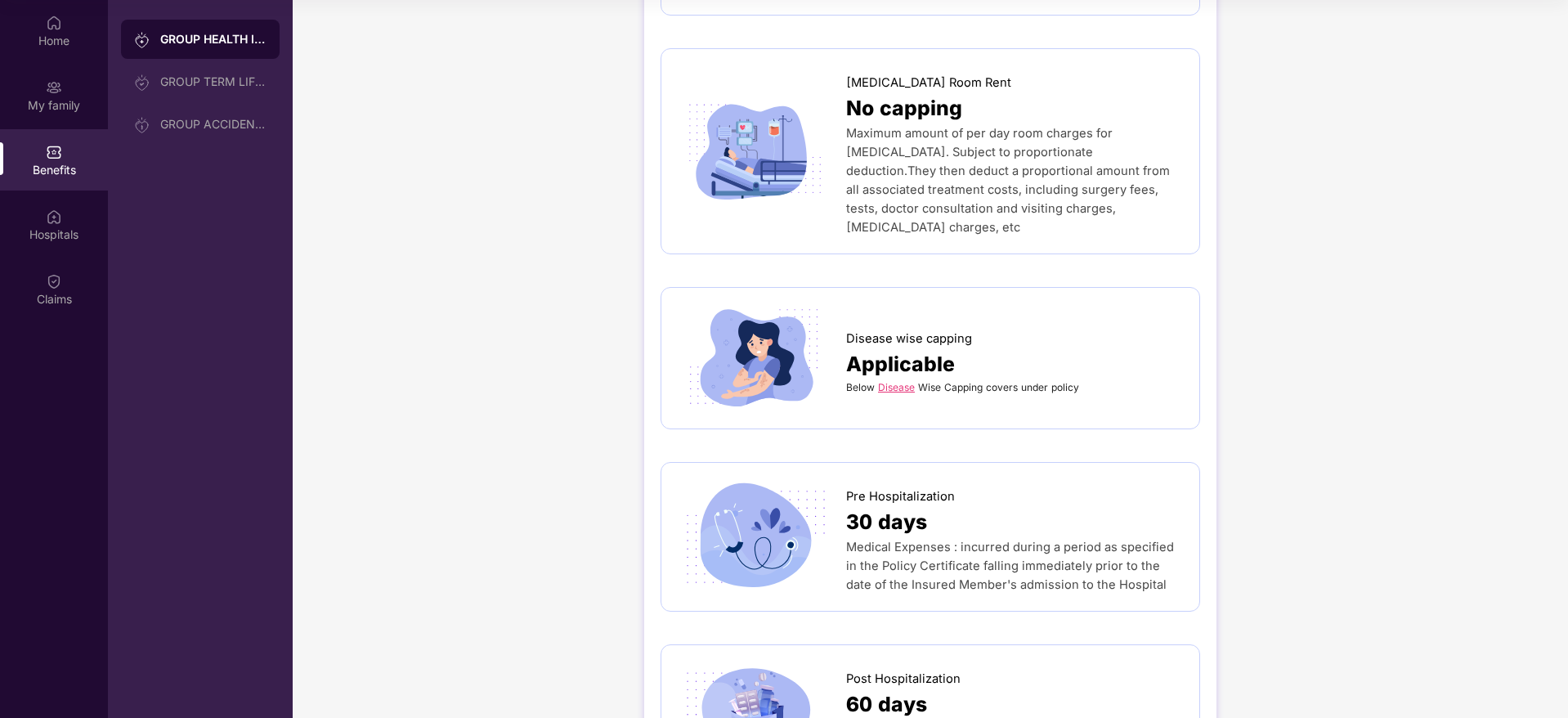
click at [898, 381] on link "Disease" at bounding box center [896, 387] width 37 height 12
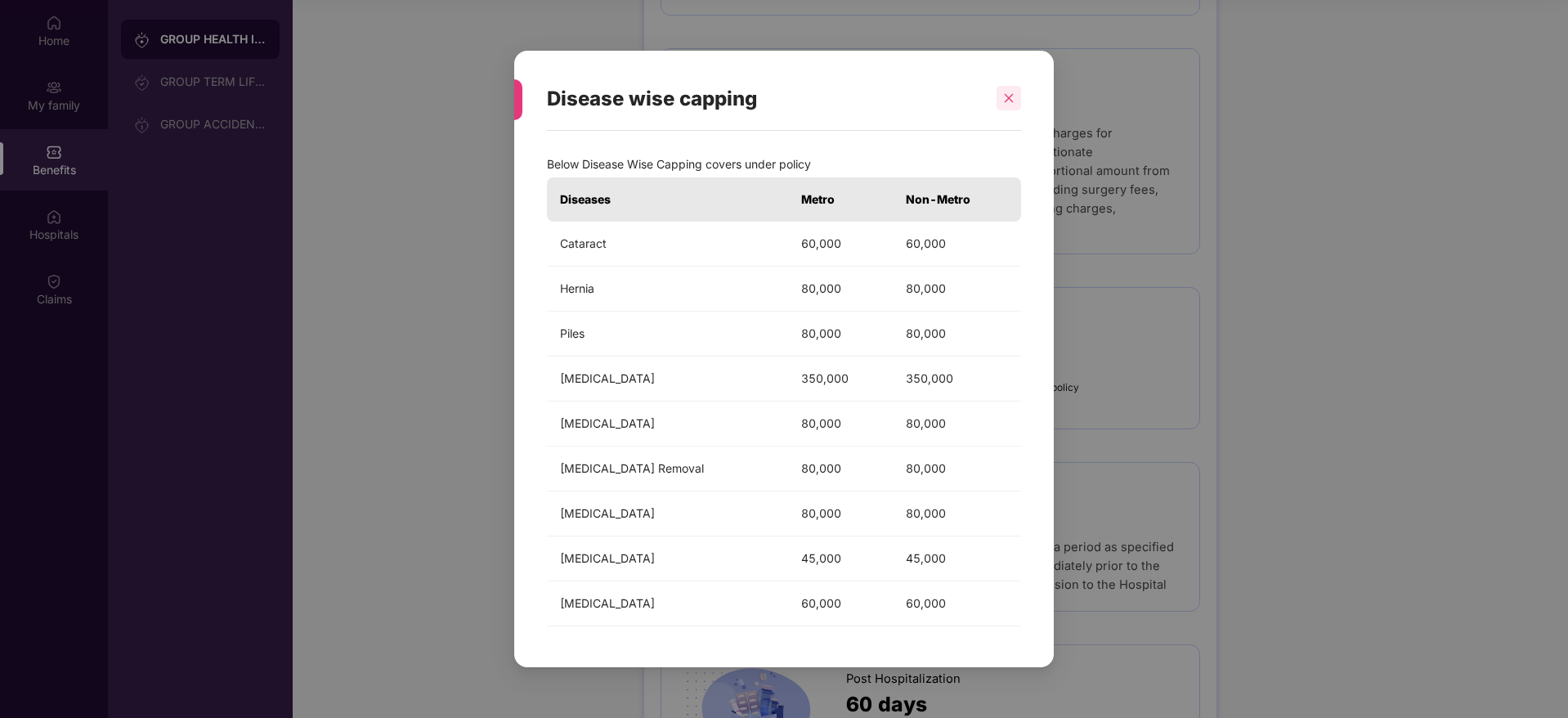
click at [1013, 94] on icon "close" at bounding box center [1009, 98] width 9 height 9
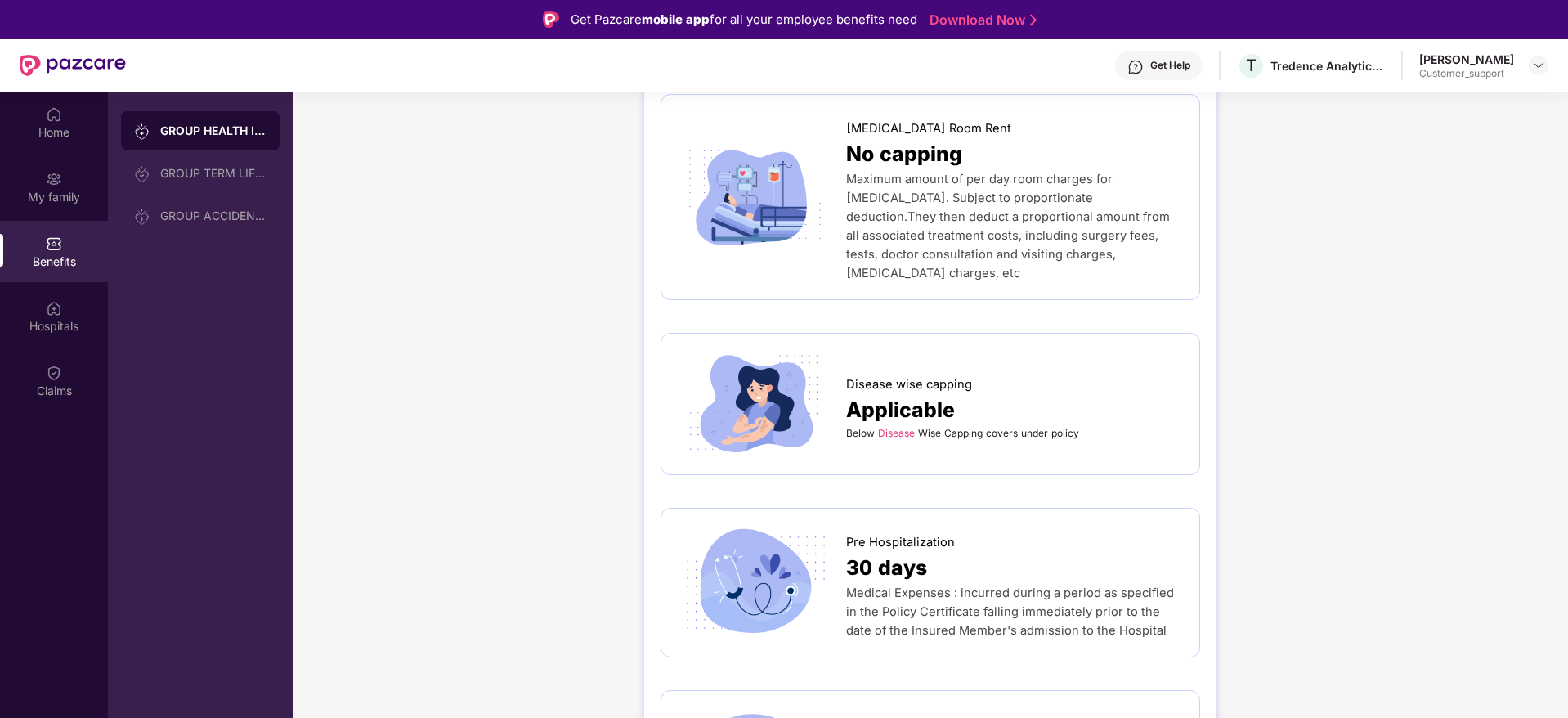
scroll to position [589, 0]
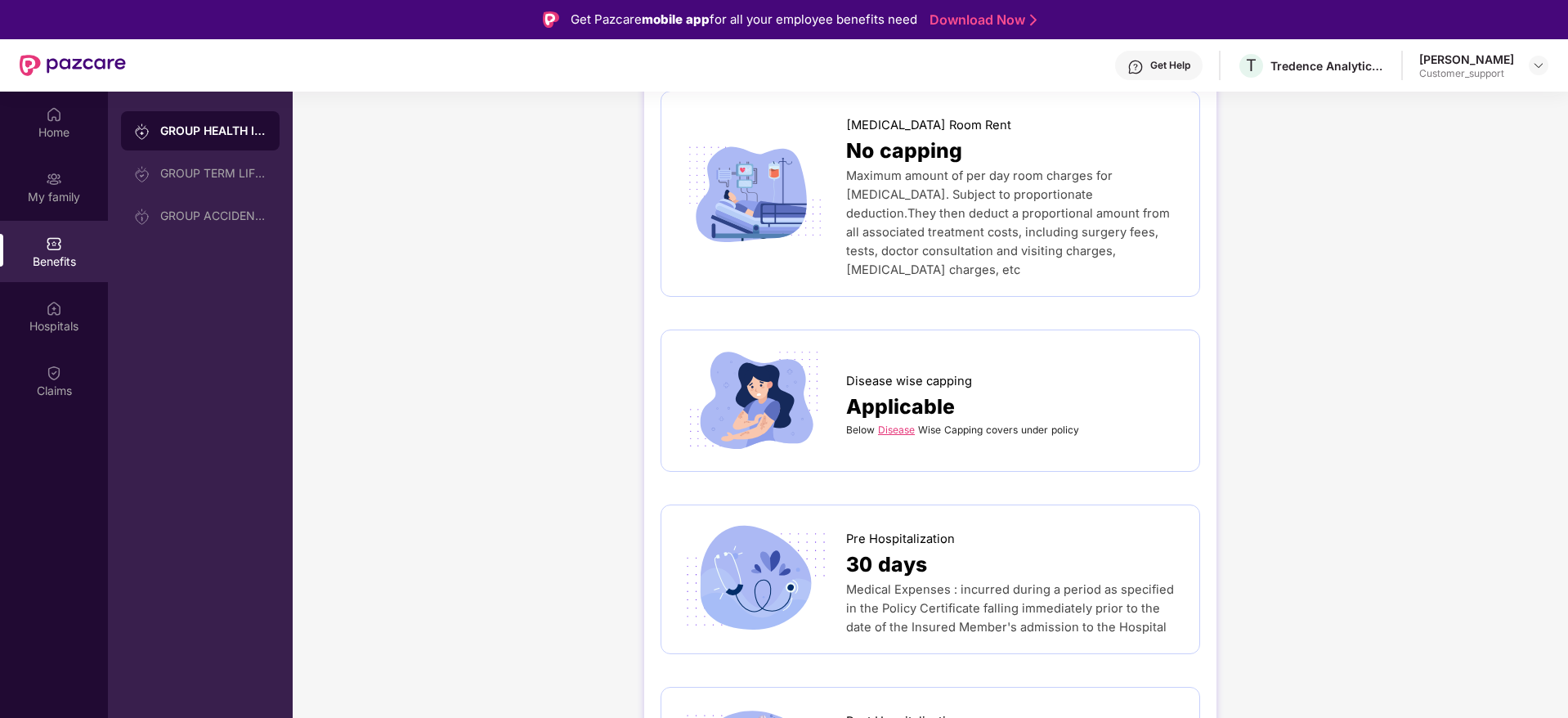
click at [902, 424] on link "Disease" at bounding box center [896, 430] width 37 height 12
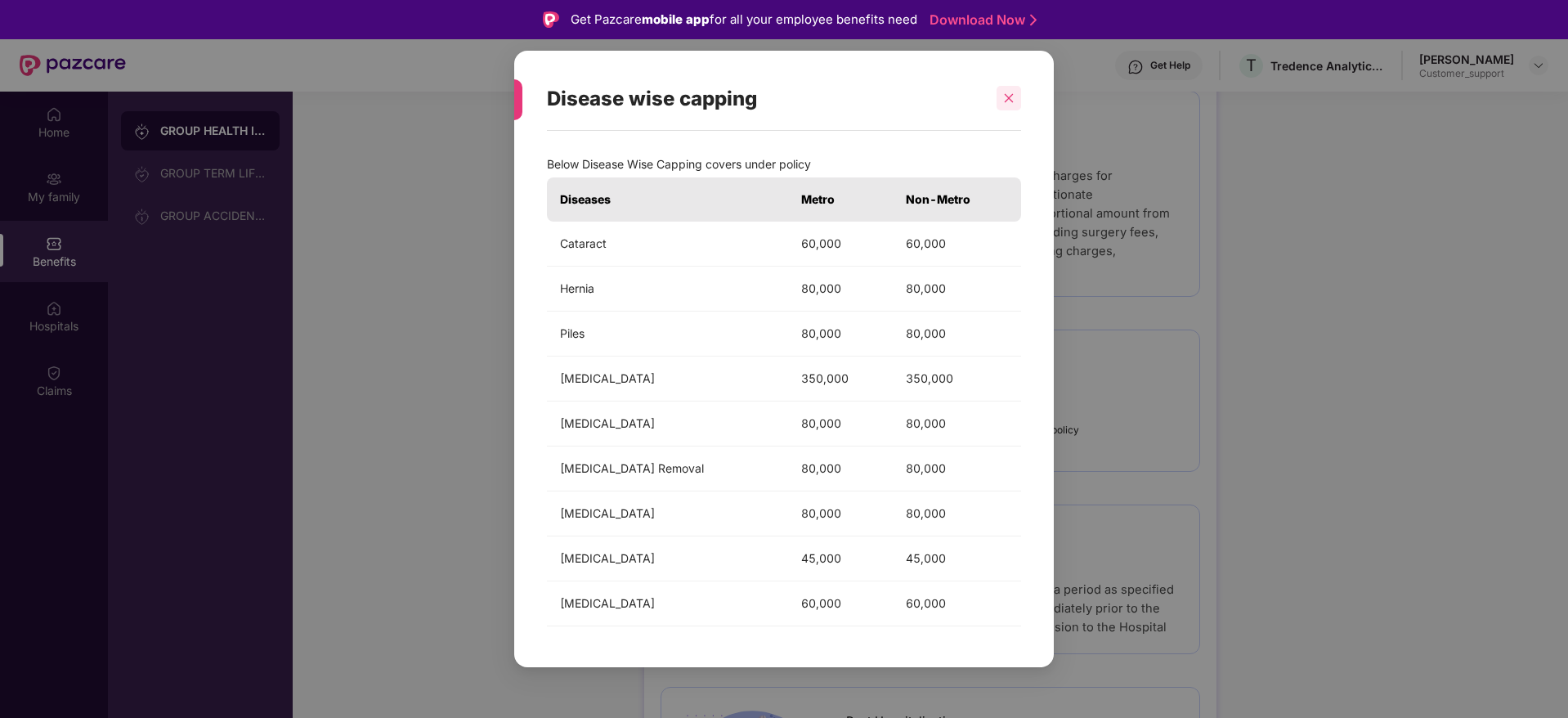
click at [1007, 102] on icon "close" at bounding box center [1008, 98] width 11 height 11
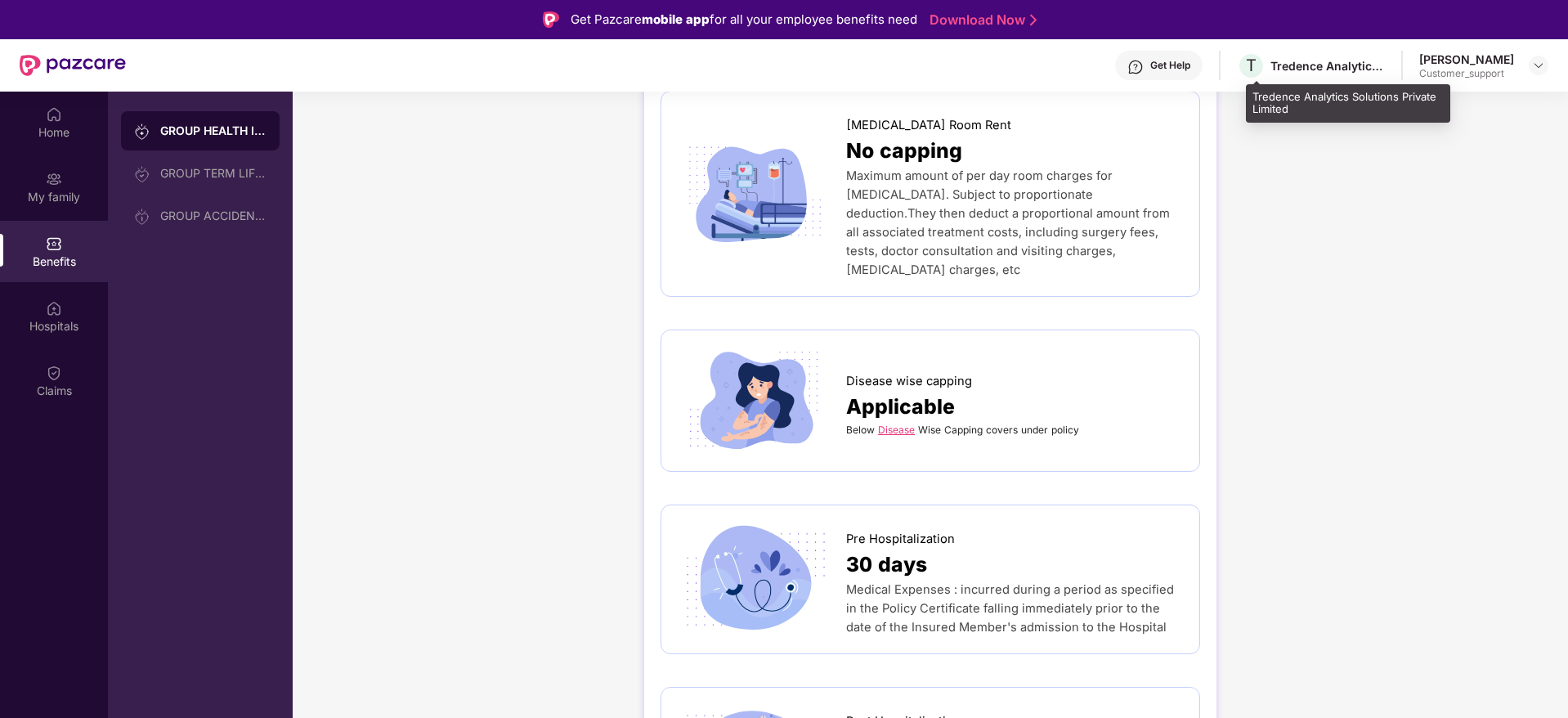
click at [1308, 75] on div "T Tredence Analytics Solutions Private Limited" at bounding box center [1311, 66] width 148 height 28
click at [1538, 79] on div "Get Help T Tredence Analytics Solutions Private Limited [PERSON_NAME] R Custome…" at bounding box center [837, 66] width 1422 height 53
click at [1541, 71] on img at bounding box center [1538, 65] width 13 height 13
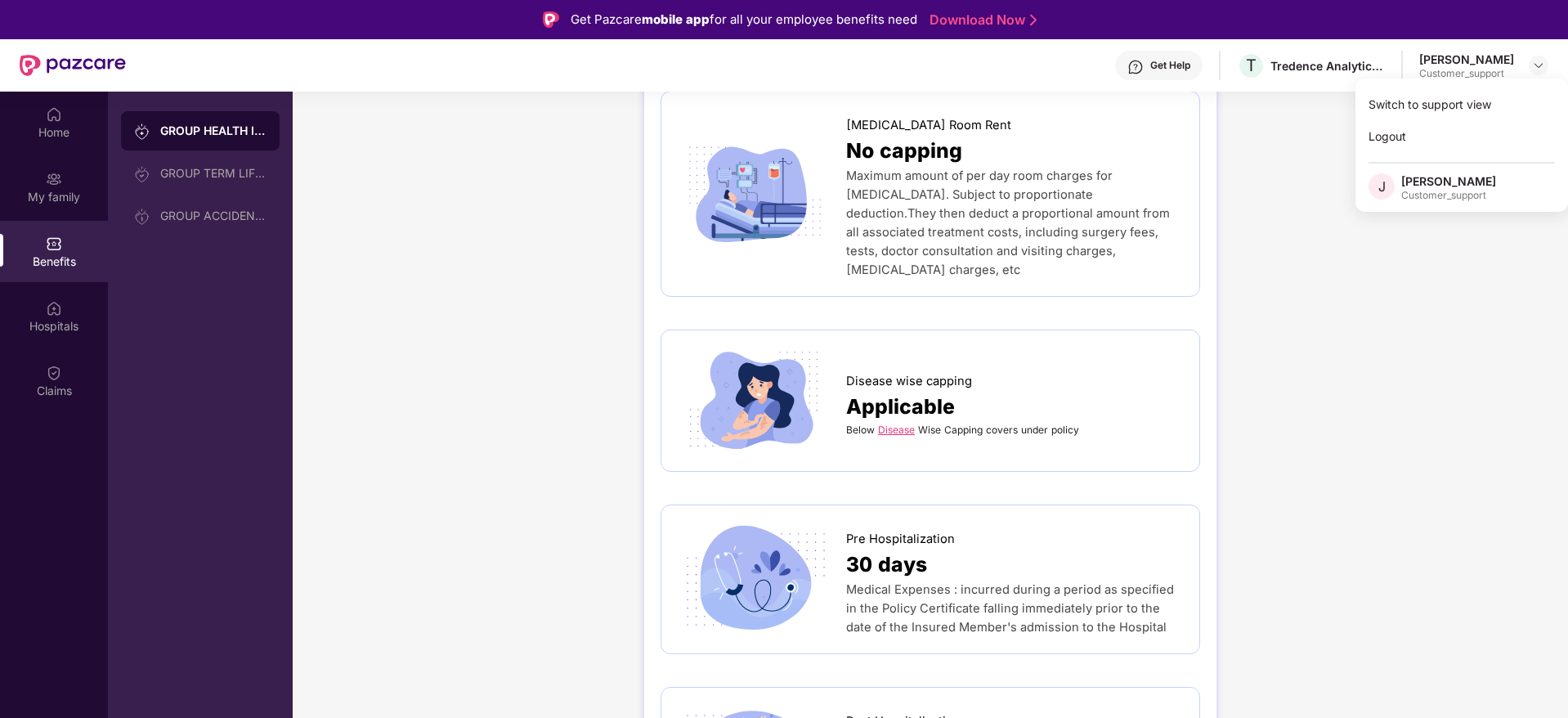
click at [895, 424] on link "Disease" at bounding box center [896, 430] width 37 height 12
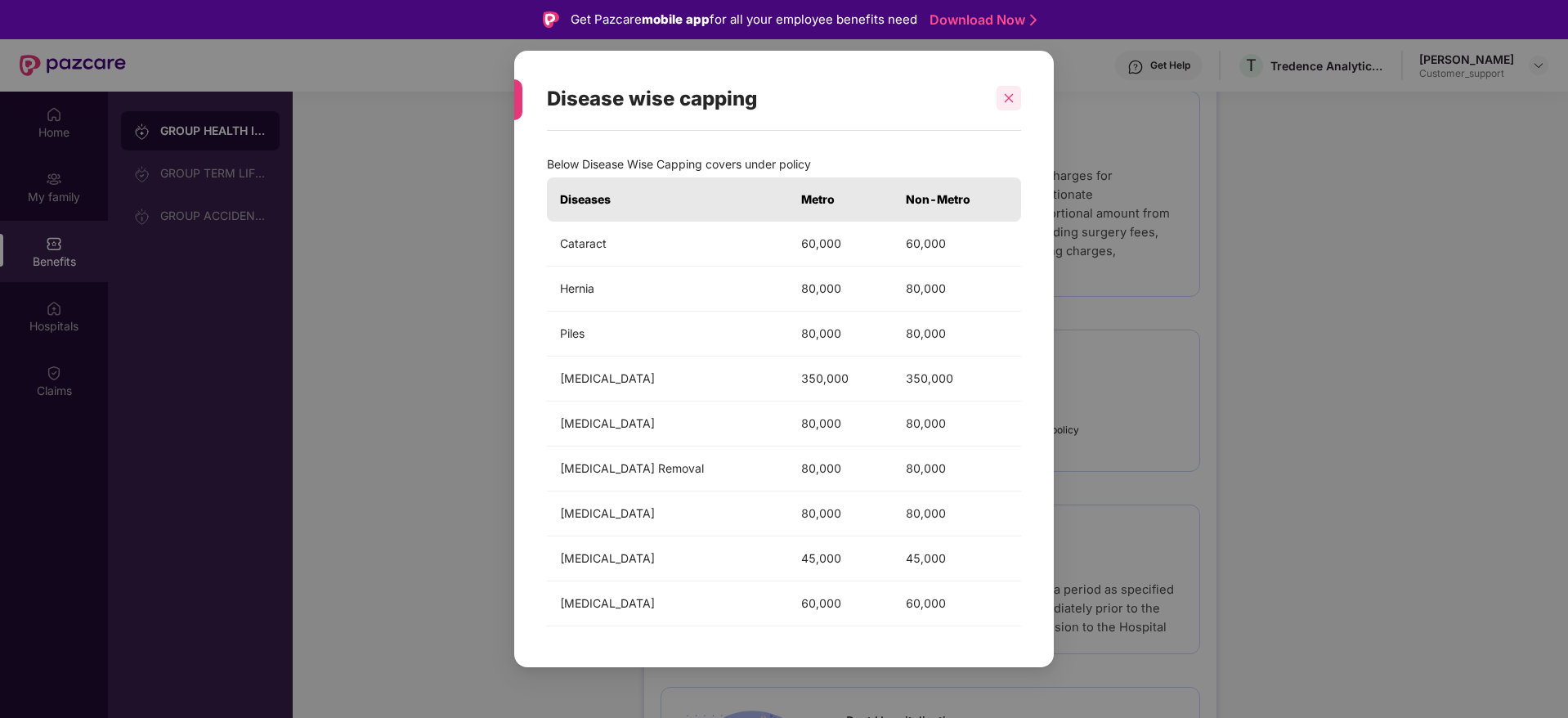
click at [1007, 105] on div at bounding box center [1009, 98] width 24 height 24
